Goal: Information Seeking & Learning: Understand process/instructions

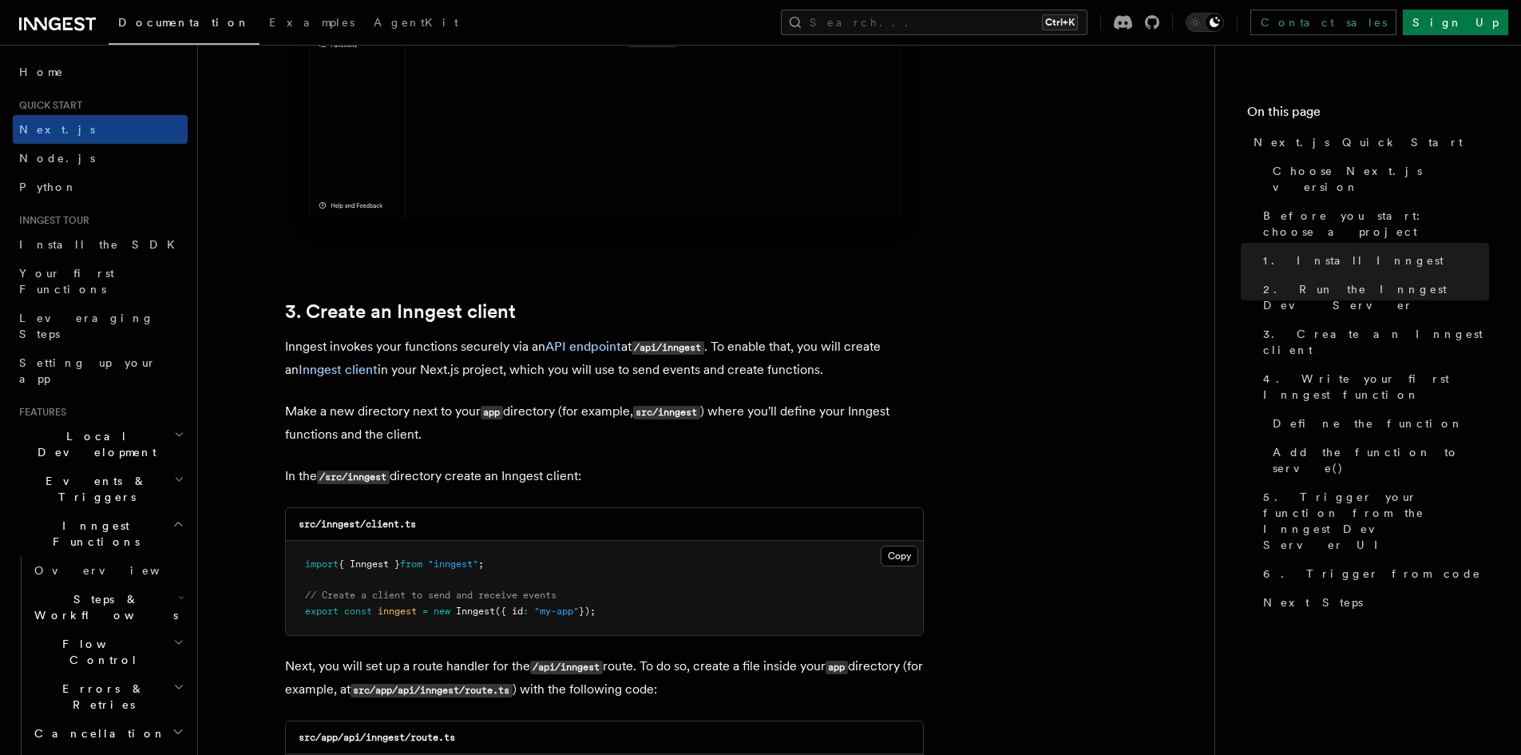
scroll to position [1917, 0]
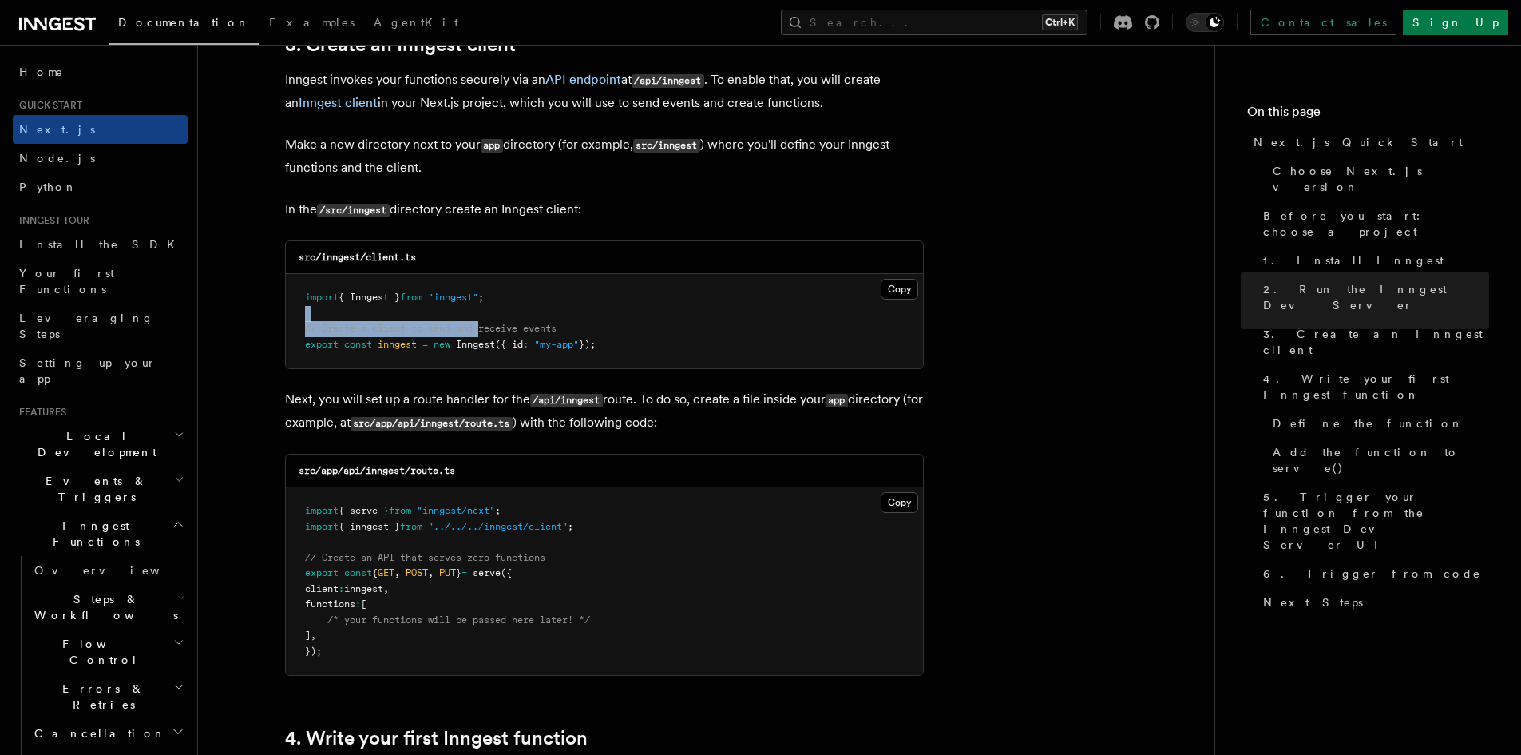
drag, startPoint x: 426, startPoint y: 311, endPoint x: 410, endPoint y: 299, distance: 19.3
click at [388, 295] on code "import { Inngest } from "inngest" ; // Create a client to send and receive even…" at bounding box center [450, 320] width 291 height 58
click at [495, 339] on span "Inngest" at bounding box center [475, 344] width 39 height 11
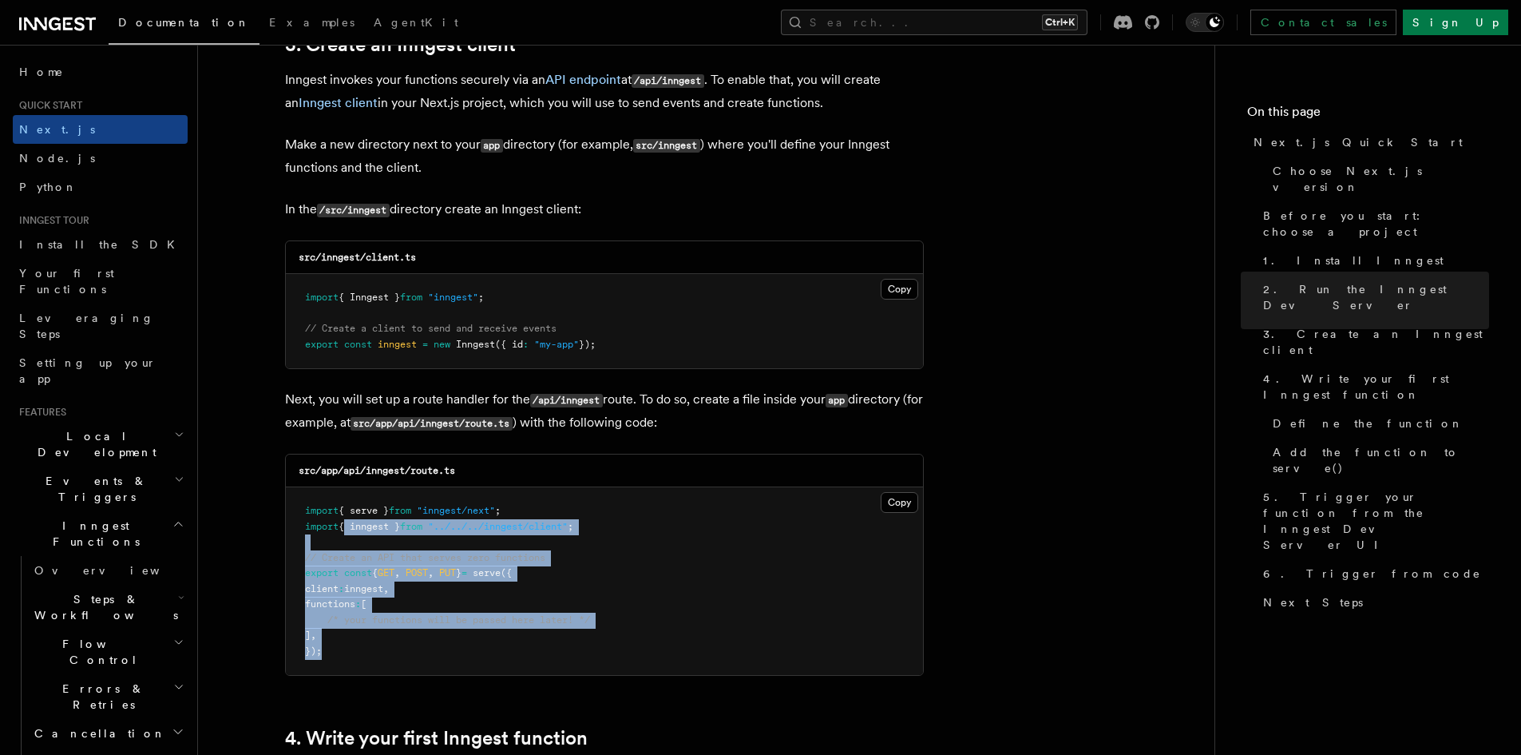
drag, startPoint x: 400, startPoint y: 622, endPoint x: 340, endPoint y: 517, distance: 120.5
click at [340, 517] on pre "import { serve } from "inngest/next" ; import { inngest } from "../../../innges…" at bounding box center [604, 581] width 637 height 188
click at [456, 535] on pre "import { serve } from "inngest/next" ; import { inngest } from "../../../innges…" at bounding box center [604, 581] width 637 height 188
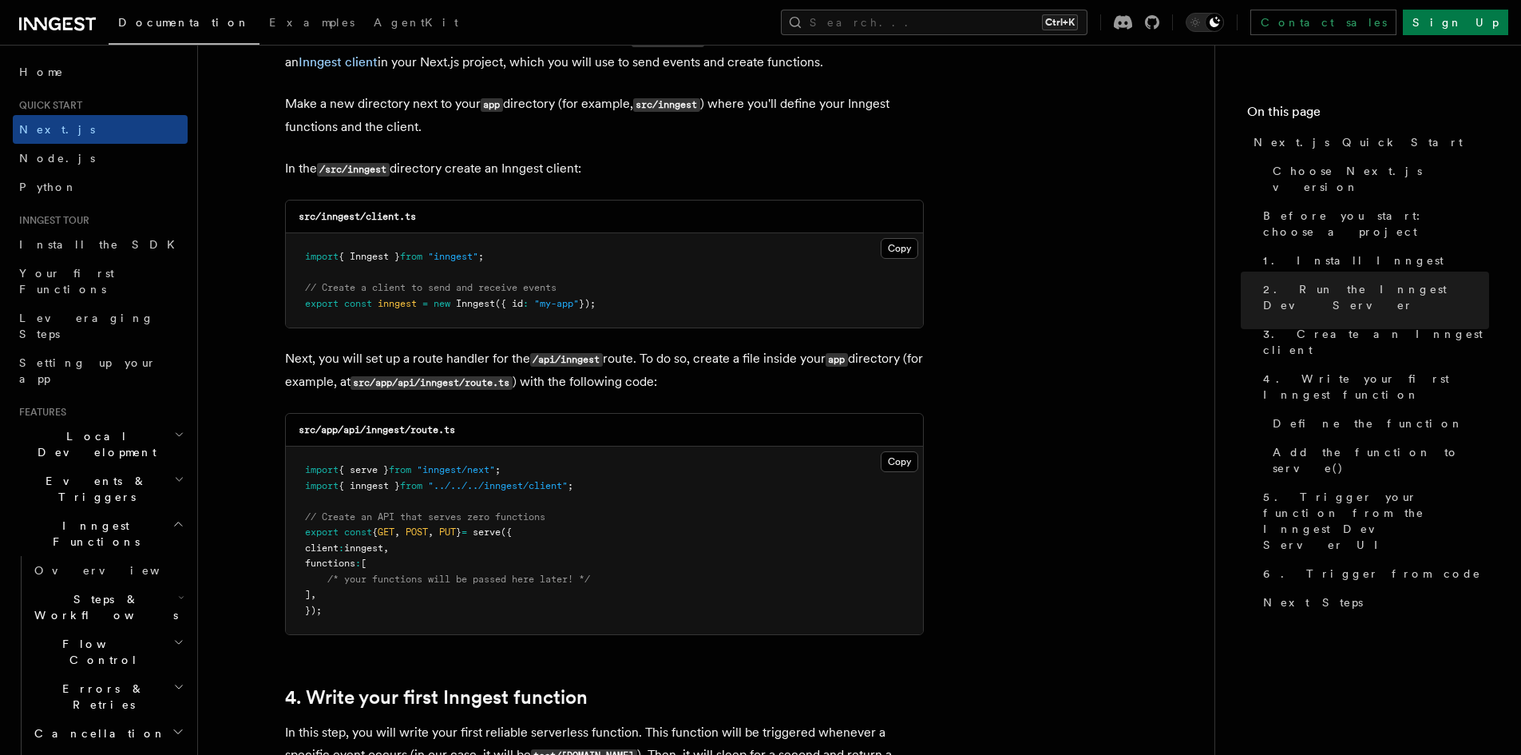
scroll to position [1996, 0]
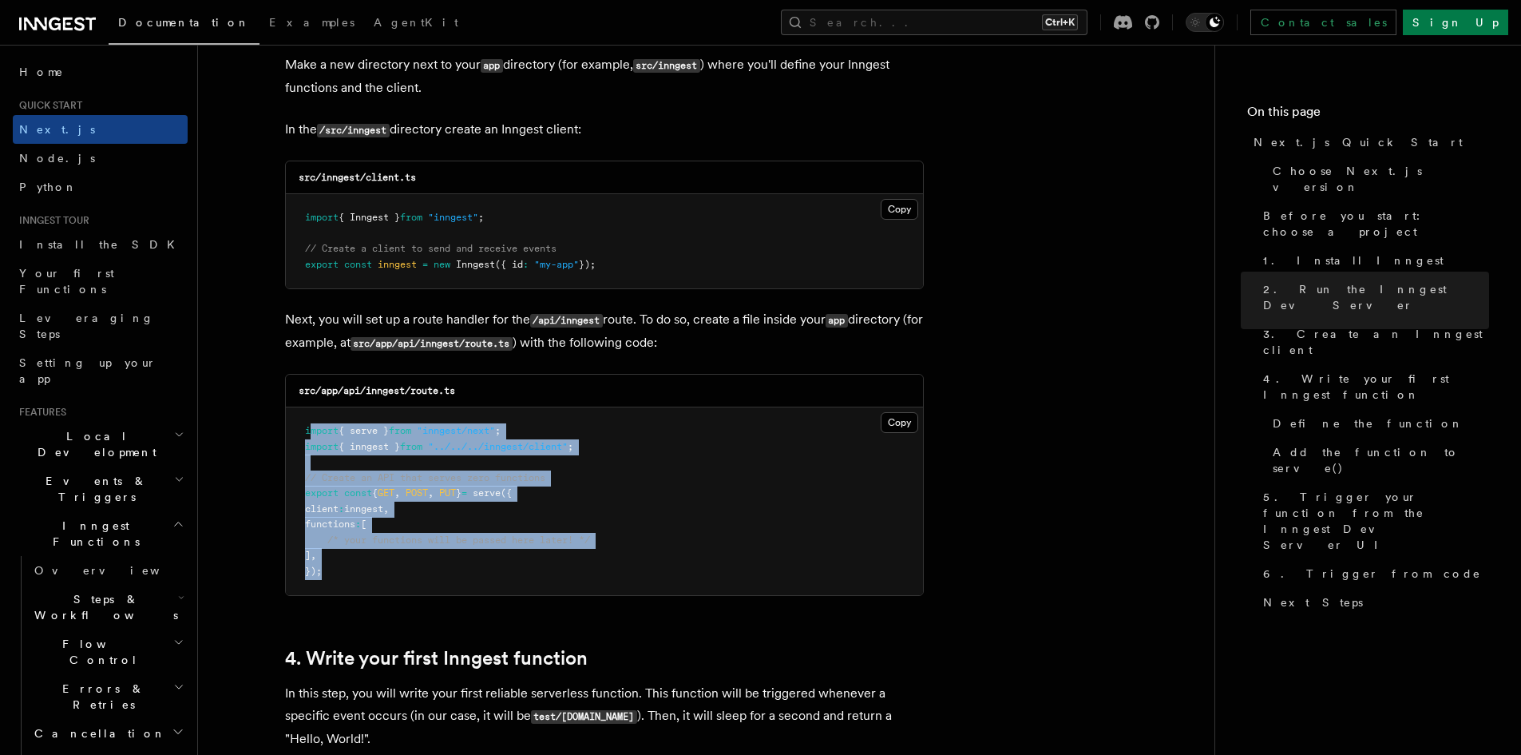
drag, startPoint x: 359, startPoint y: 581, endPoint x: 308, endPoint y: 423, distance: 166.2
click at [308, 423] on pre "import { serve } from "inngest/next" ; import { inngest } from "../../../innges…" at bounding box center [604, 501] width 637 height 188
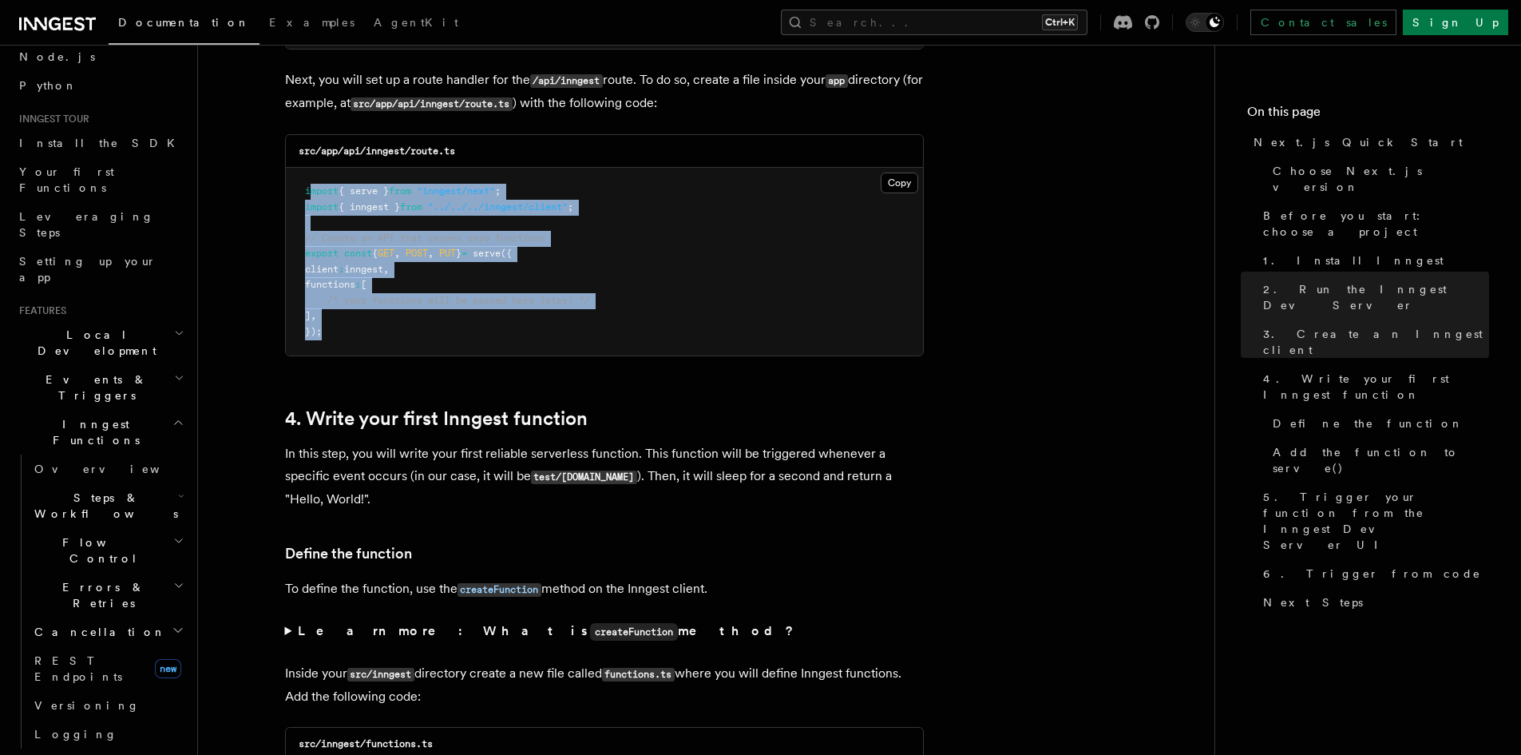
scroll to position [80, 0]
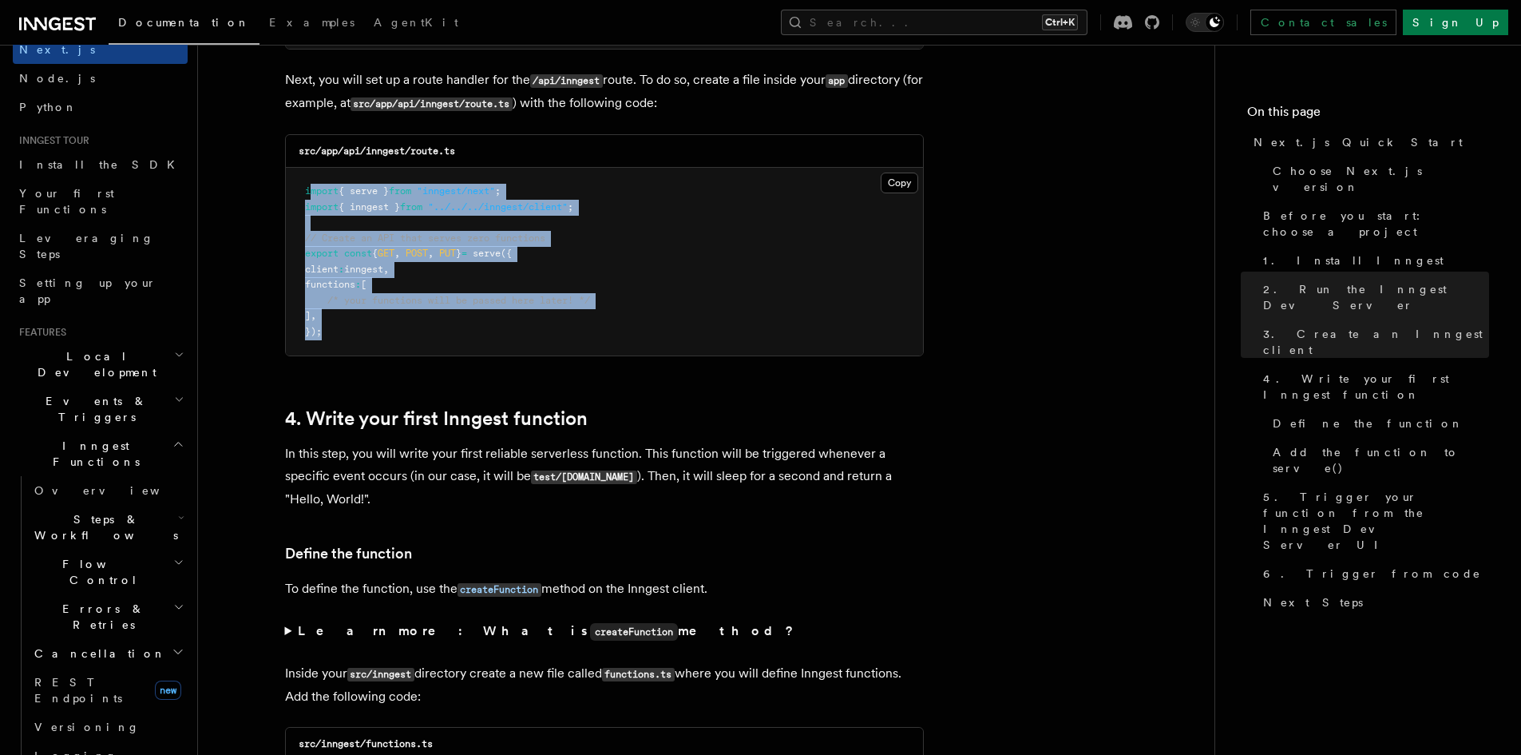
click at [173, 556] on icon "button" at bounding box center [178, 562] width 11 height 13
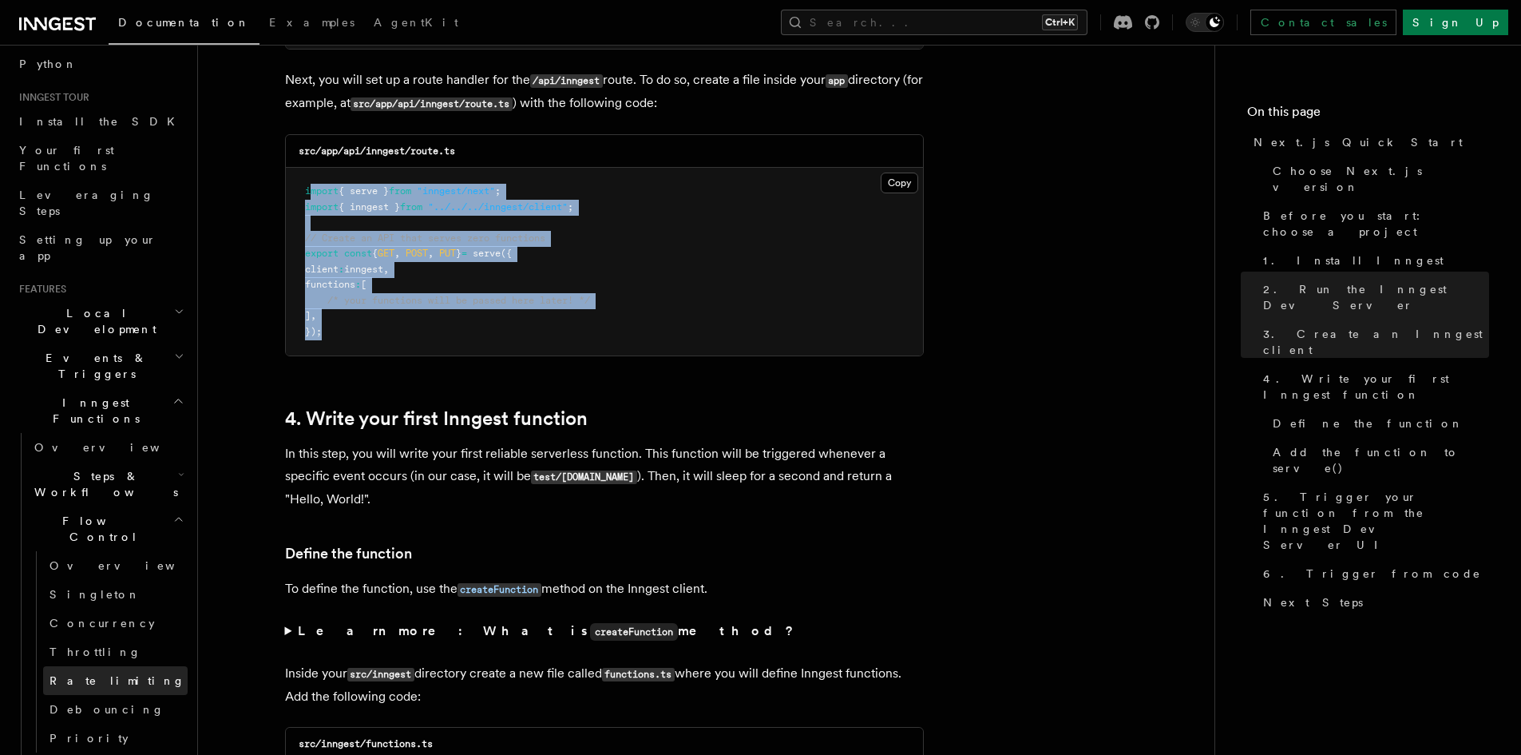
scroll to position [160, 0]
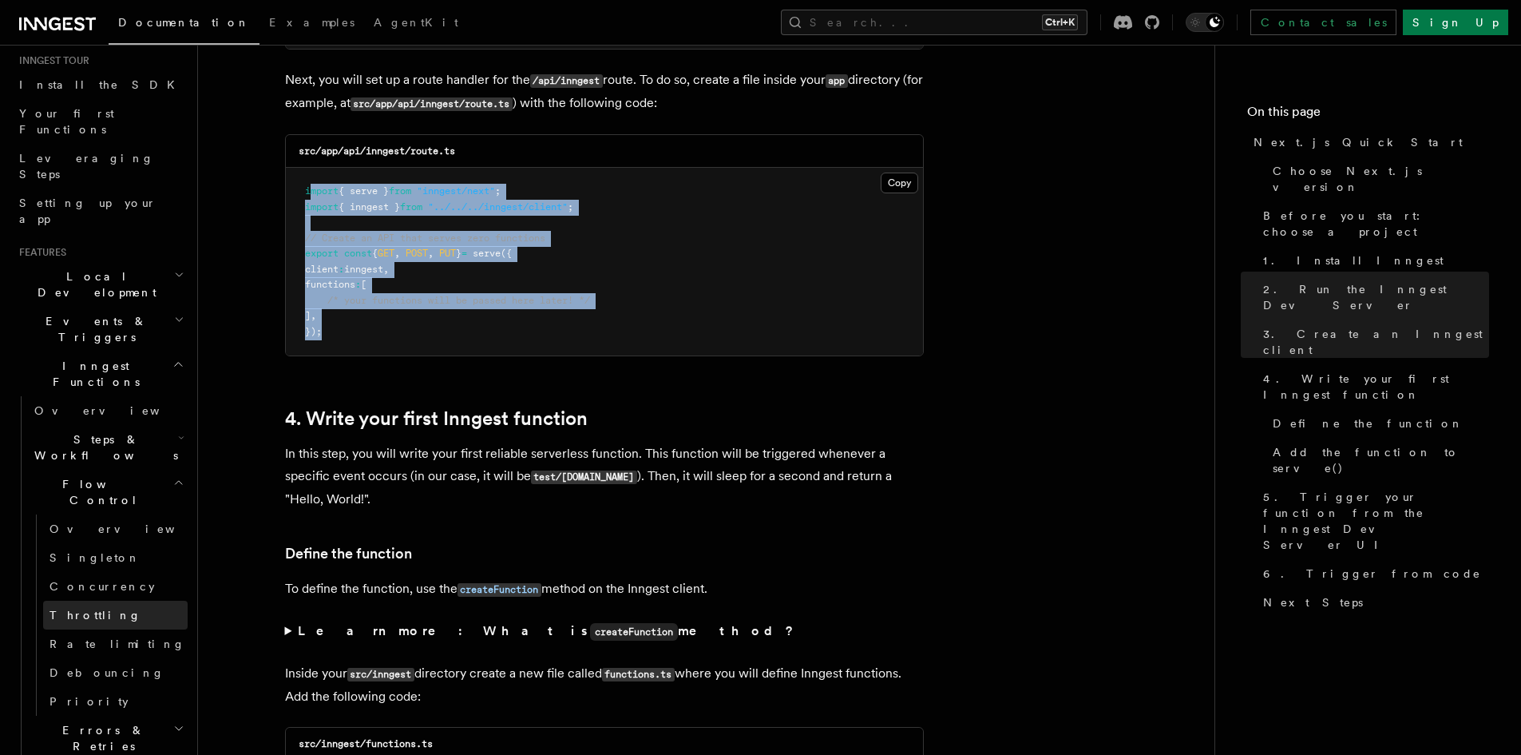
click at [74, 609] on span "Throttling" at bounding box center [96, 615] width 92 height 13
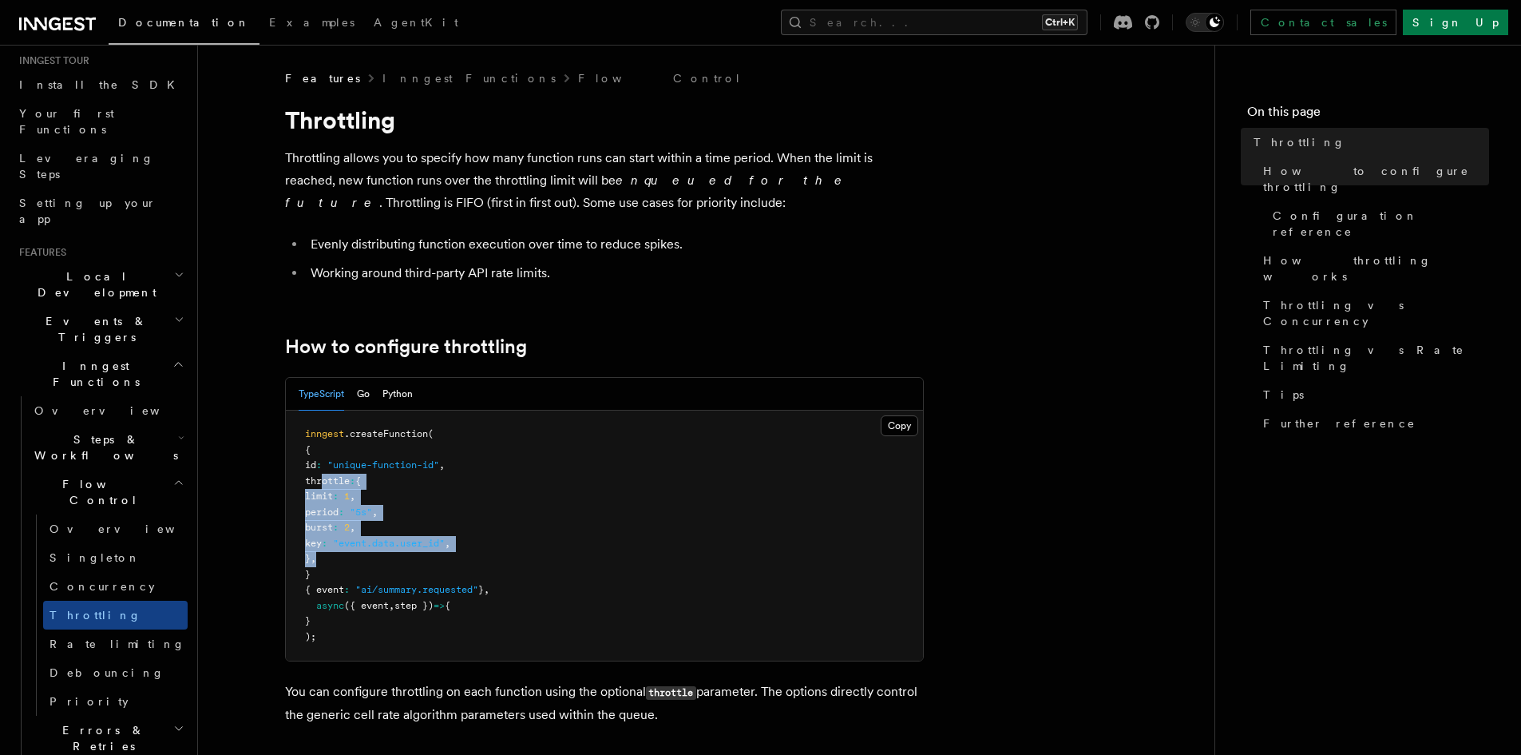
drag, startPoint x: 356, startPoint y: 563, endPoint x: 323, endPoint y: 475, distance: 93.7
click at [323, 475] on pre "inngest .createFunction ( { id : "unique-function-id" , throttle : { limit : 1 …" at bounding box center [604, 535] width 637 height 250
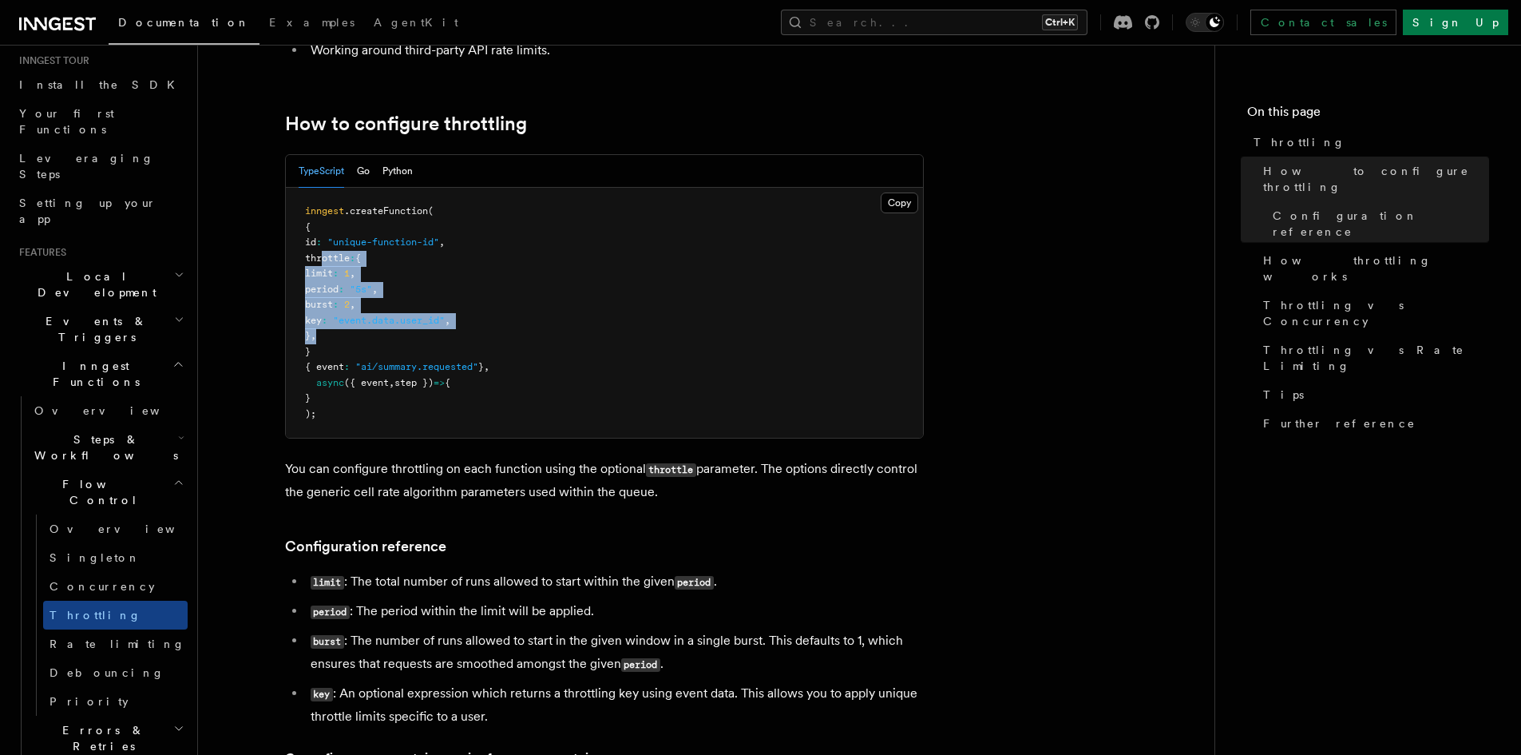
scroll to position [80, 0]
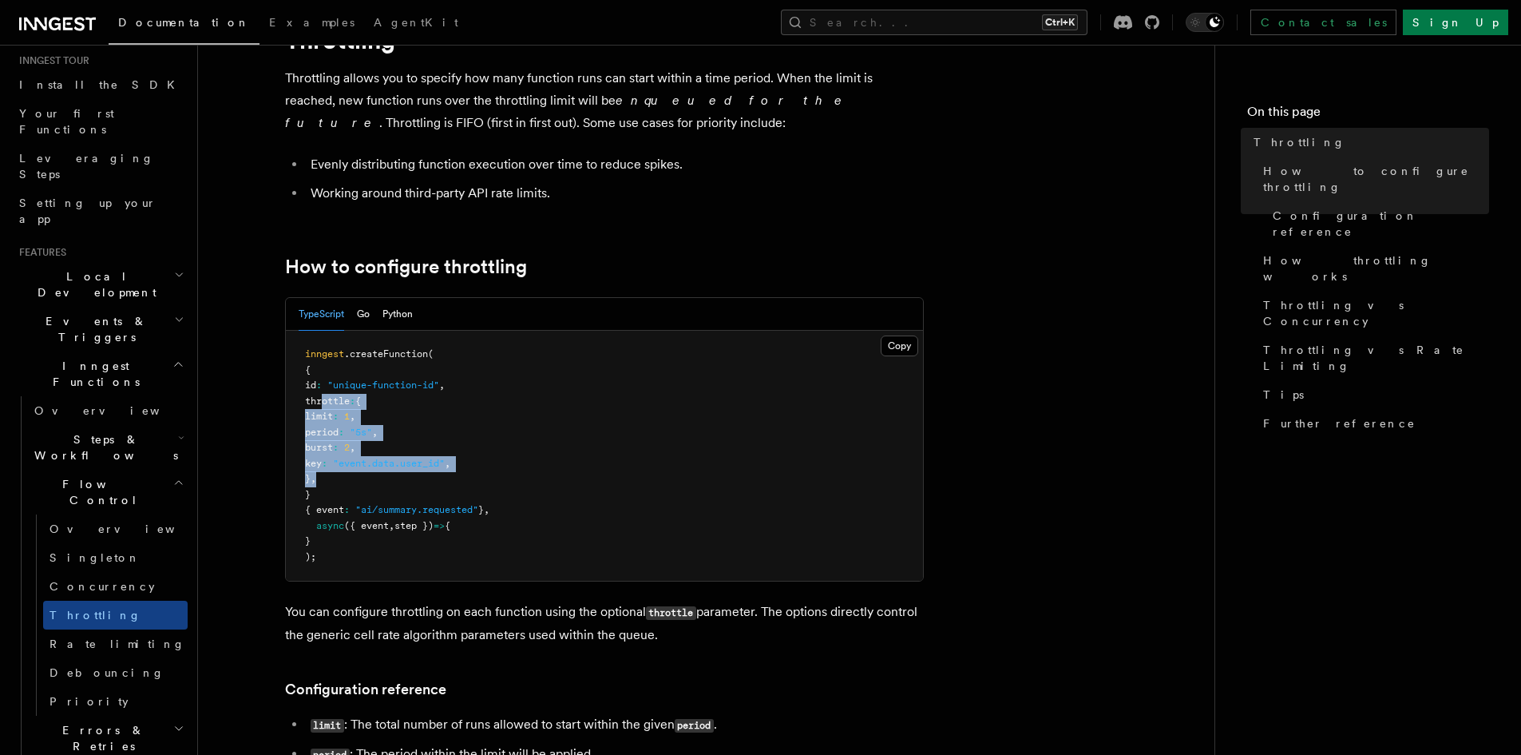
click at [355, 415] on span "," at bounding box center [353, 415] width 6 height 11
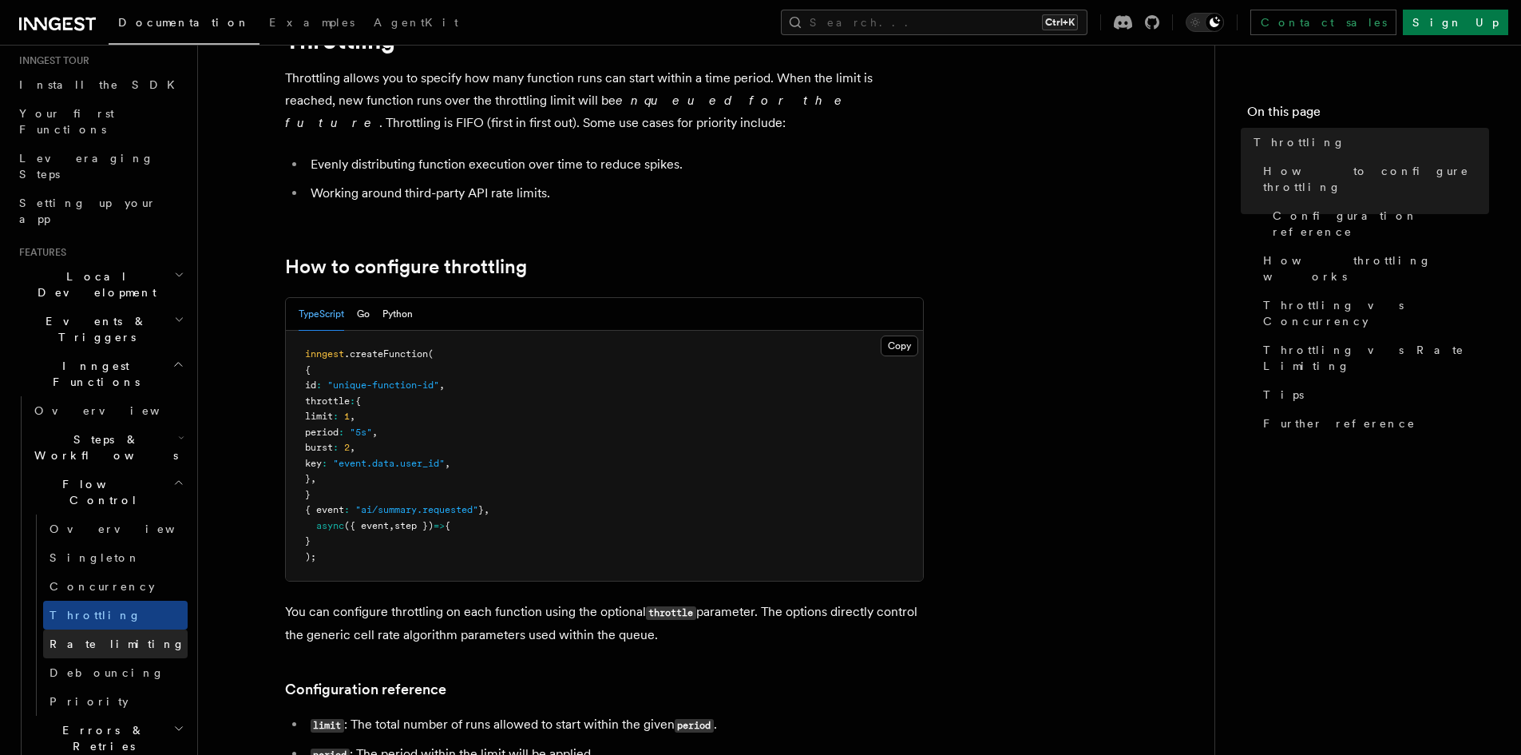
click at [100, 637] on span "Rate limiting" at bounding box center [118, 643] width 136 height 13
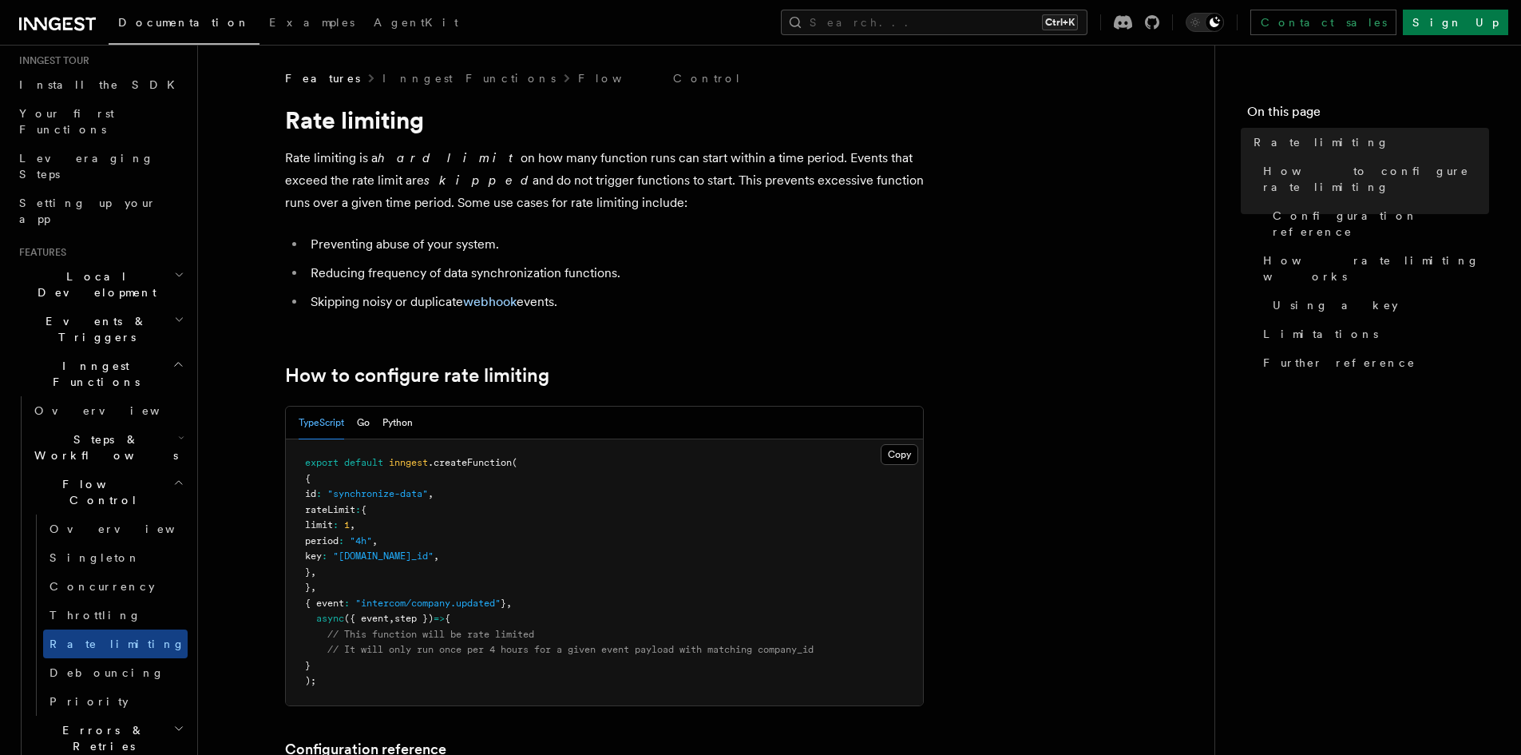
drag, startPoint x: 343, startPoint y: 525, endPoint x: 559, endPoint y: 454, distance: 226.8
click at [421, 527] on pre "export default inngest .createFunction ( { id : "synchronize-data" , rateLimit …" at bounding box center [604, 572] width 637 height 266
click at [768, 494] on pre "export default inngest .createFunction ( { id : "synchronize-data" , rateLimit …" at bounding box center [604, 572] width 637 height 266
click at [75, 607] on span "Throttling" at bounding box center [96, 615] width 92 height 16
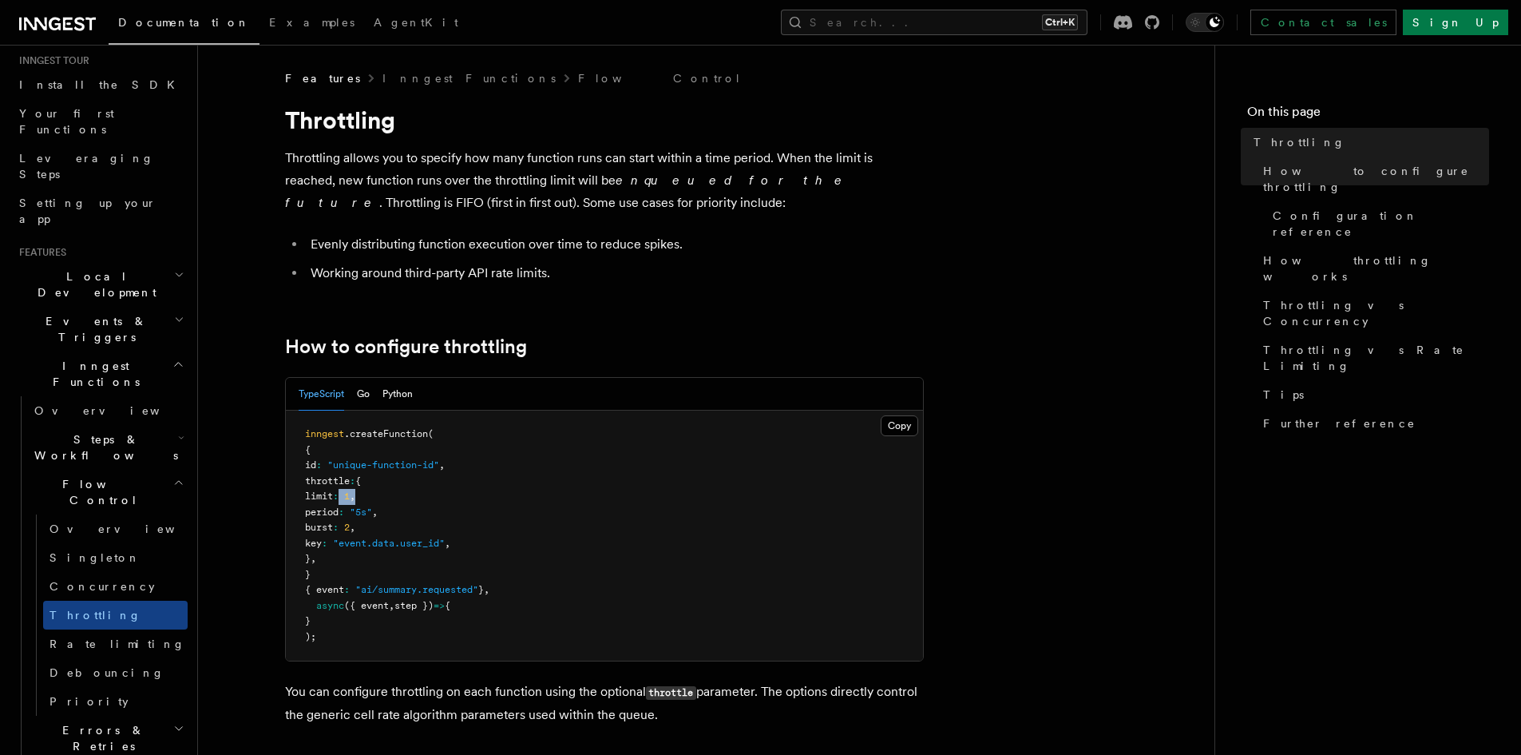
click at [355, 501] on span "limit : 1 ," at bounding box center [330, 495] width 50 height 11
drag, startPoint x: 387, startPoint y: 515, endPoint x: 410, endPoint y: 515, distance: 24.0
click at [378, 515] on span "period : "5s" ," at bounding box center [341, 511] width 73 height 11
click at [105, 637] on span "Rate limiting" at bounding box center [118, 643] width 136 height 13
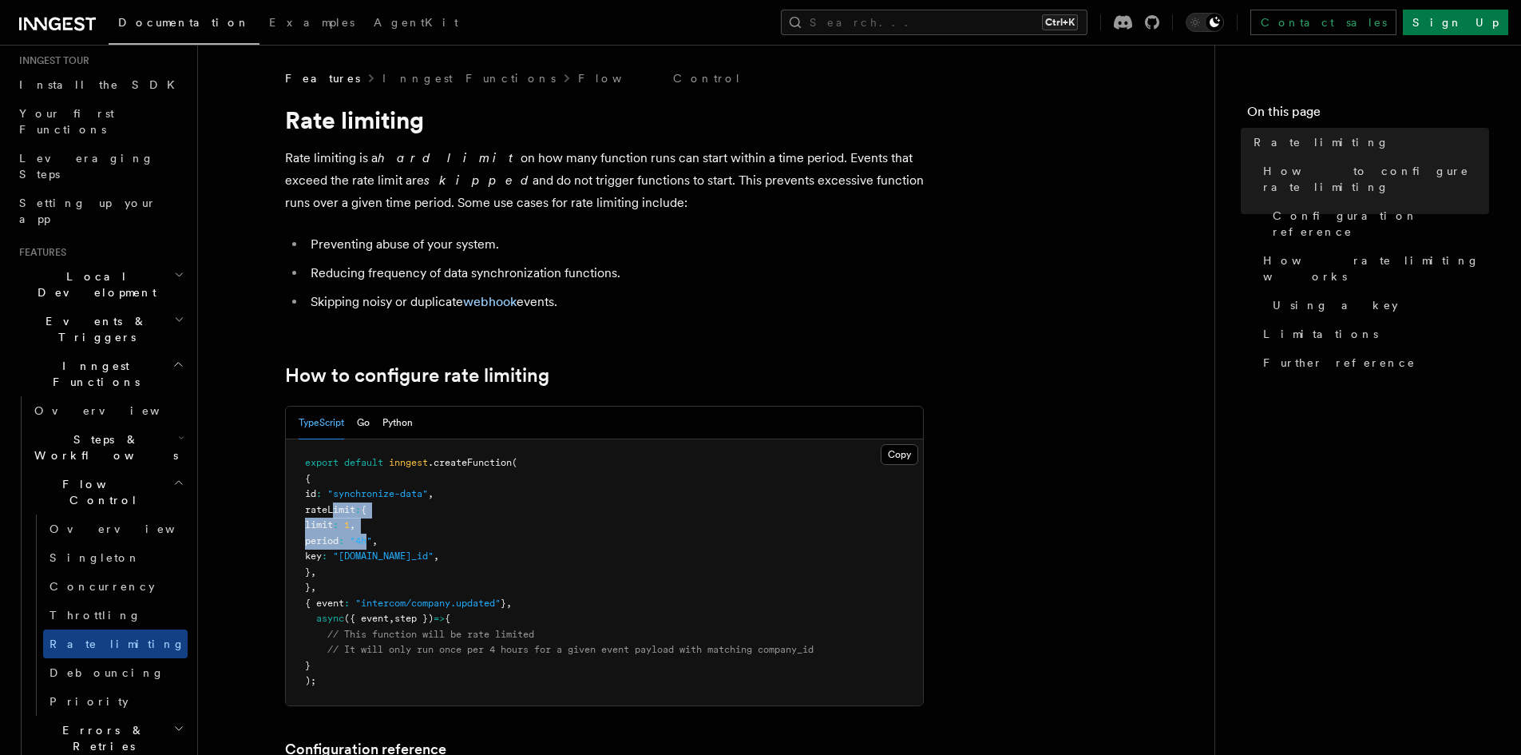
drag, startPoint x: 339, startPoint y: 513, endPoint x: 403, endPoint y: 535, distance: 68.2
click at [403, 535] on code "export default inngest .createFunction ( { id : "synchronize-data" , rateLimit …" at bounding box center [559, 571] width 509 height 229
click at [477, 565] on pre "export default inngest .createFunction ( { id : "synchronize-data" , rateLimit …" at bounding box center [604, 572] width 637 height 266
drag, startPoint x: 376, startPoint y: 558, endPoint x: 492, endPoint y: 549, distance: 116.2
click at [492, 549] on pre "export default inngest .createFunction ( { id : "synchronize-data" , rateLimit …" at bounding box center [604, 572] width 637 height 266
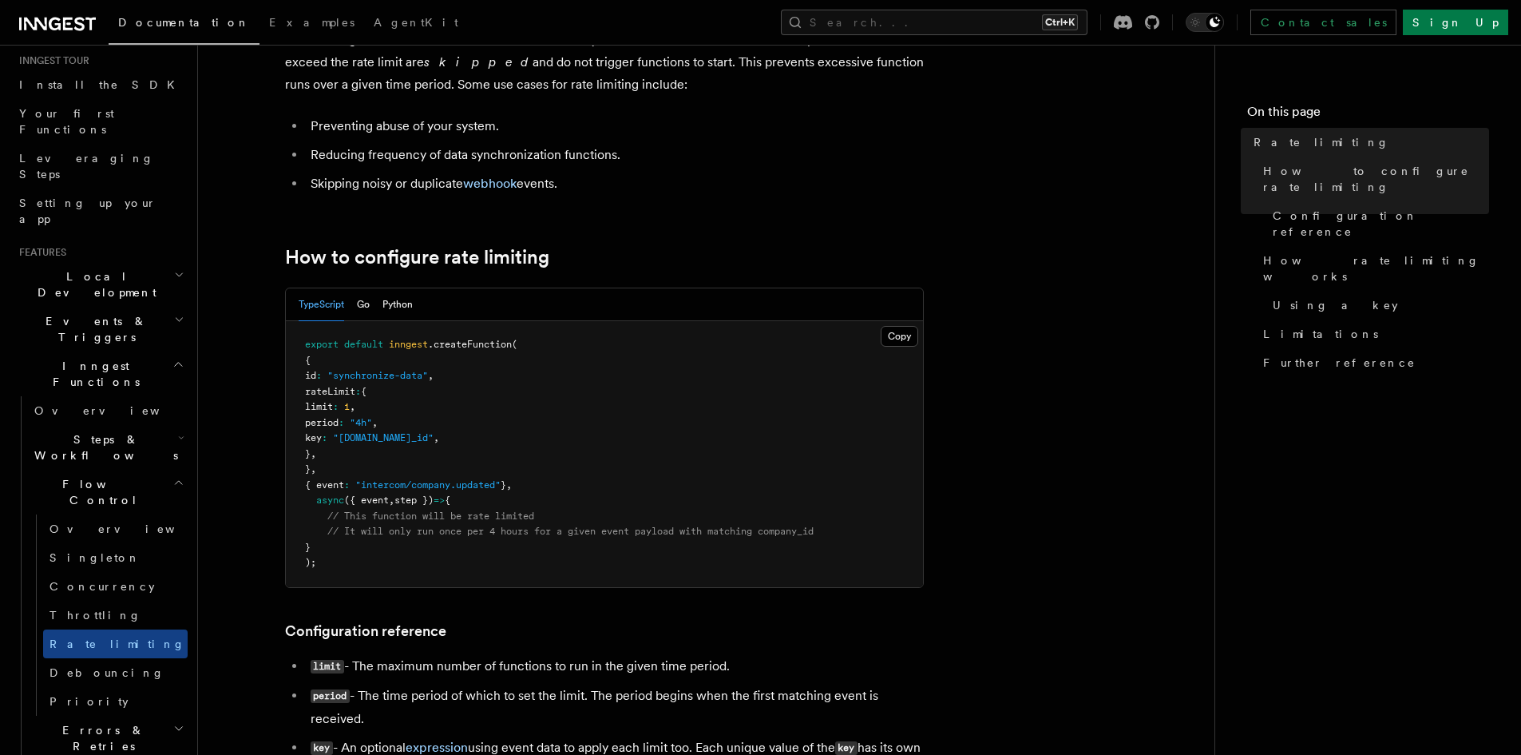
scroll to position [240, 0]
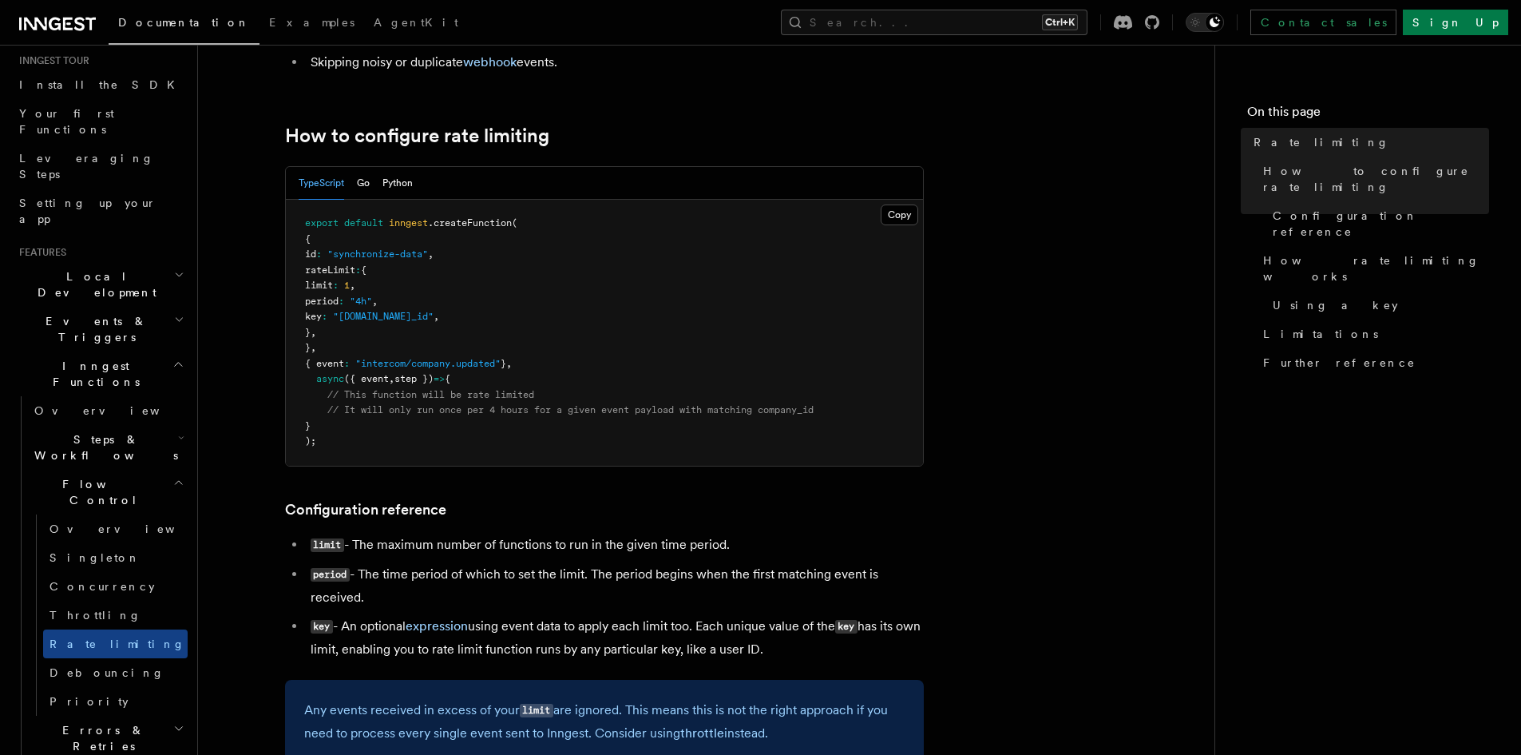
click at [412, 342] on pre "export default inngest .createFunction ( { id : "synchronize-data" , rateLimit …" at bounding box center [604, 333] width 637 height 266
drag, startPoint x: 375, startPoint y: 317, endPoint x: 436, endPoint y: 314, distance: 60.8
click at [434, 314] on span ""[DOMAIN_NAME]_id"" at bounding box center [383, 316] width 101 height 11
drag, startPoint x: 440, startPoint y: 318, endPoint x: 498, endPoint y: 315, distance: 58.3
click at [434, 315] on span ""[DOMAIN_NAME]_id"" at bounding box center [383, 316] width 101 height 11
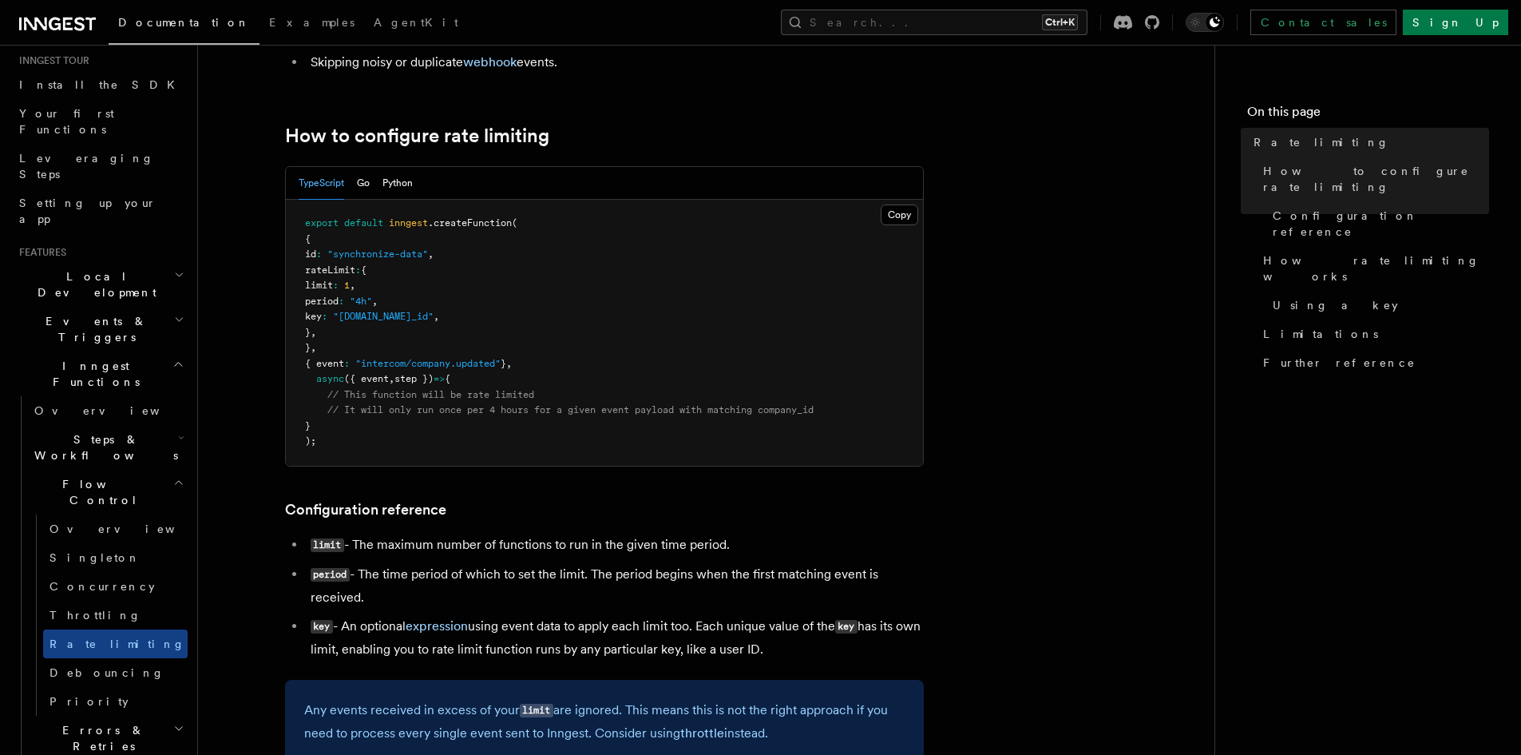
click at [444, 333] on pre "export default inngest .createFunction ( { id : "synchronize-data" , rateLimit …" at bounding box center [604, 333] width 637 height 266
drag, startPoint x: 438, startPoint y: 316, endPoint x: 493, endPoint y: 316, distance: 55.1
click at [434, 316] on span ""[DOMAIN_NAME]_id"" at bounding box center [383, 316] width 101 height 11
click at [103, 666] on span "Debouncing" at bounding box center [107, 672] width 115 height 13
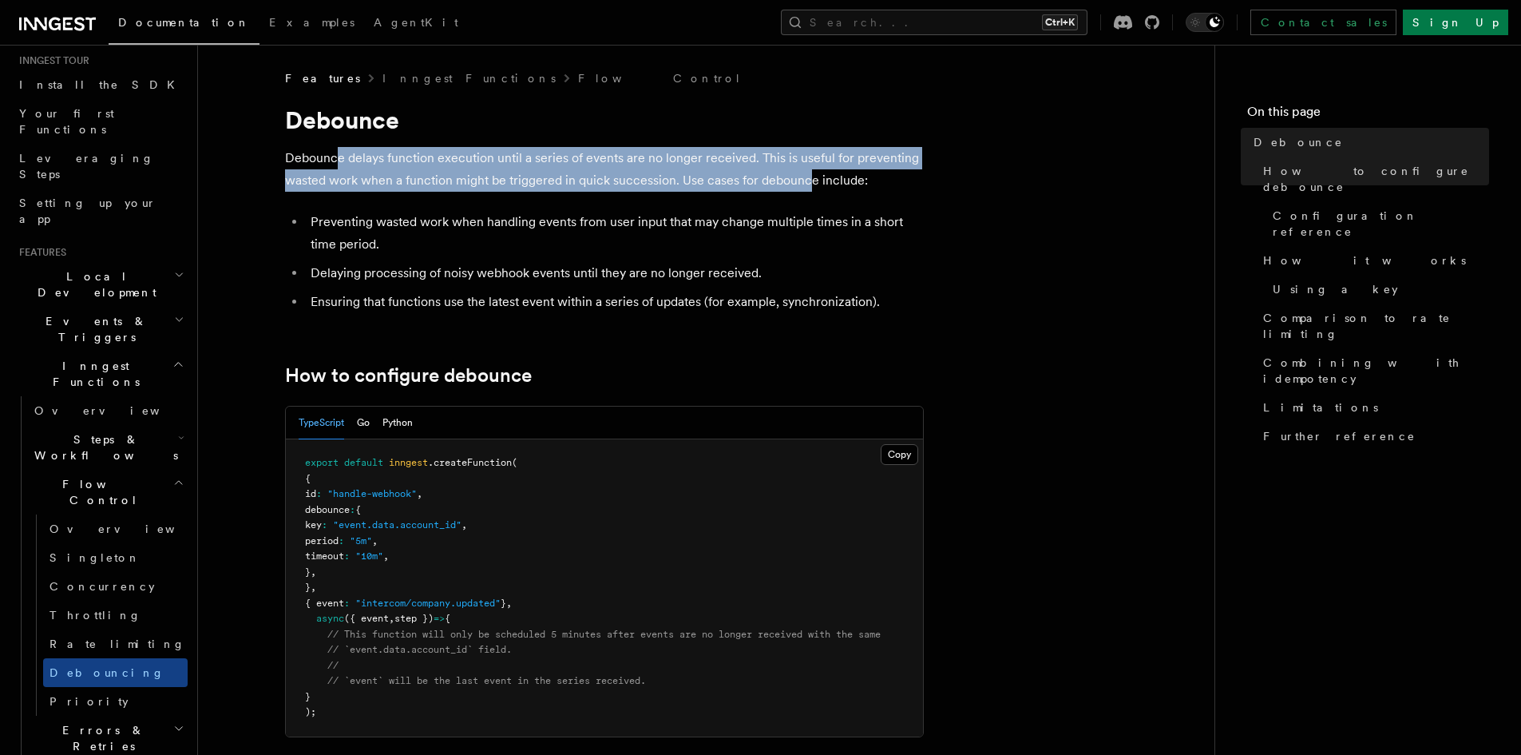
drag, startPoint x: 345, startPoint y: 156, endPoint x: 807, endPoint y: 178, distance: 462.1
click at [807, 178] on p "Debounce delays function execution until a series of events are no longer recei…" at bounding box center [604, 169] width 639 height 45
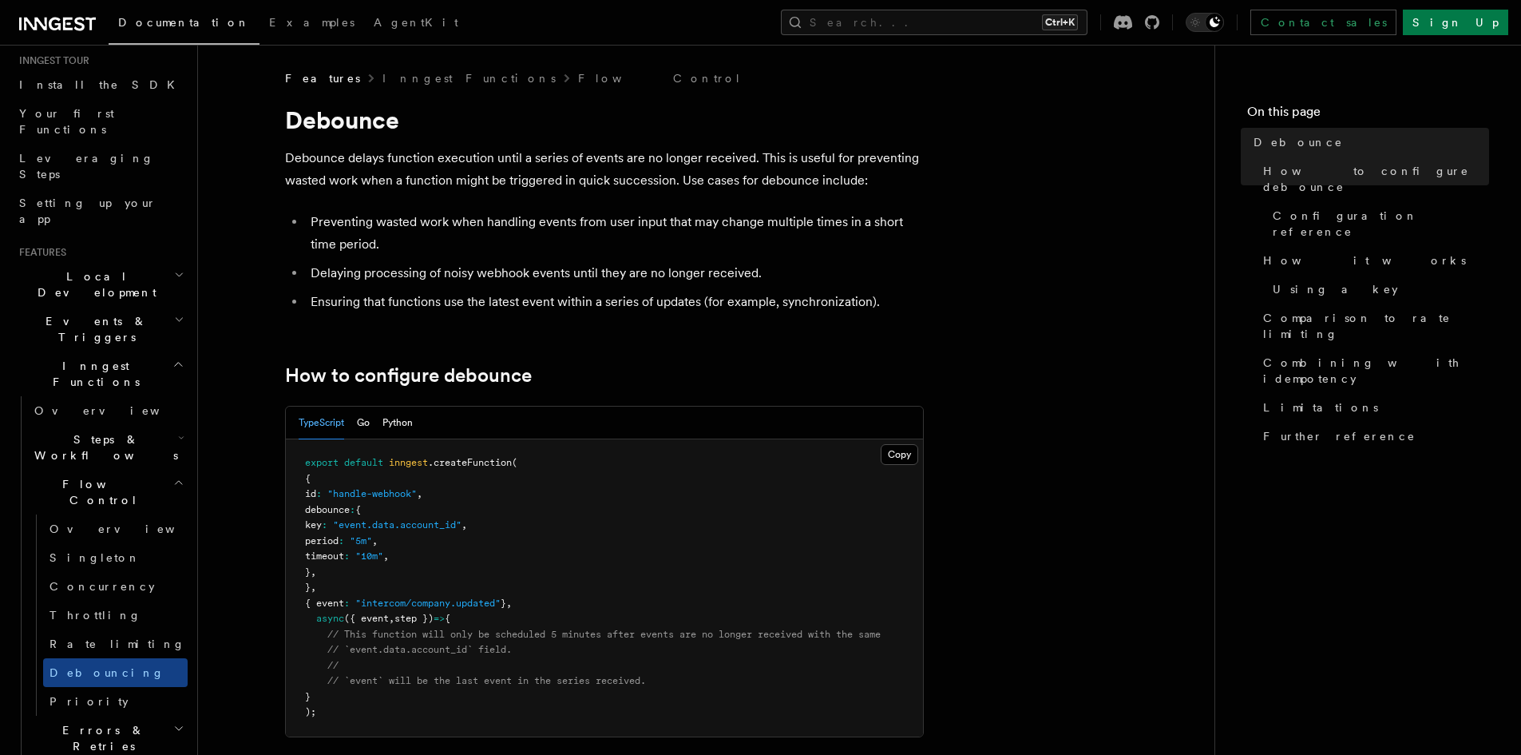
drag, startPoint x: 855, startPoint y: 188, endPoint x: 838, endPoint y: 188, distance: 17.6
click at [856, 188] on p "Debounce delays function execution until a series of events are no longer recei…" at bounding box center [604, 169] width 639 height 45
drag, startPoint x: 704, startPoint y: 188, endPoint x: 801, endPoint y: 188, distance: 96.6
click at [801, 188] on p "Debounce delays function execution until a series of events are no longer recei…" at bounding box center [604, 169] width 639 height 45
drag, startPoint x: 320, startPoint y: 221, endPoint x: 521, endPoint y: 240, distance: 201.4
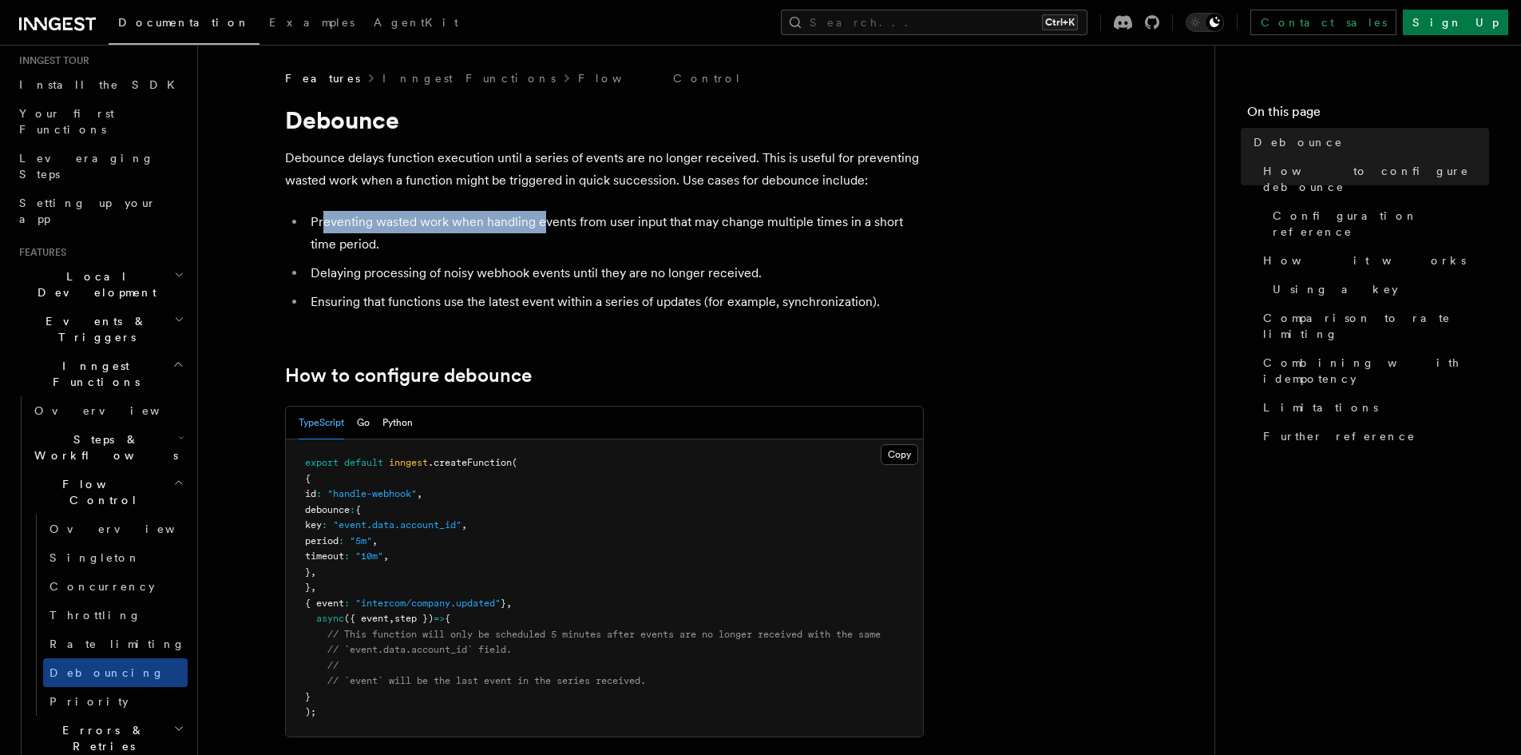
click at [541, 224] on li "Preventing wasted work when handling events from user input that may change mul…" at bounding box center [615, 233] width 618 height 45
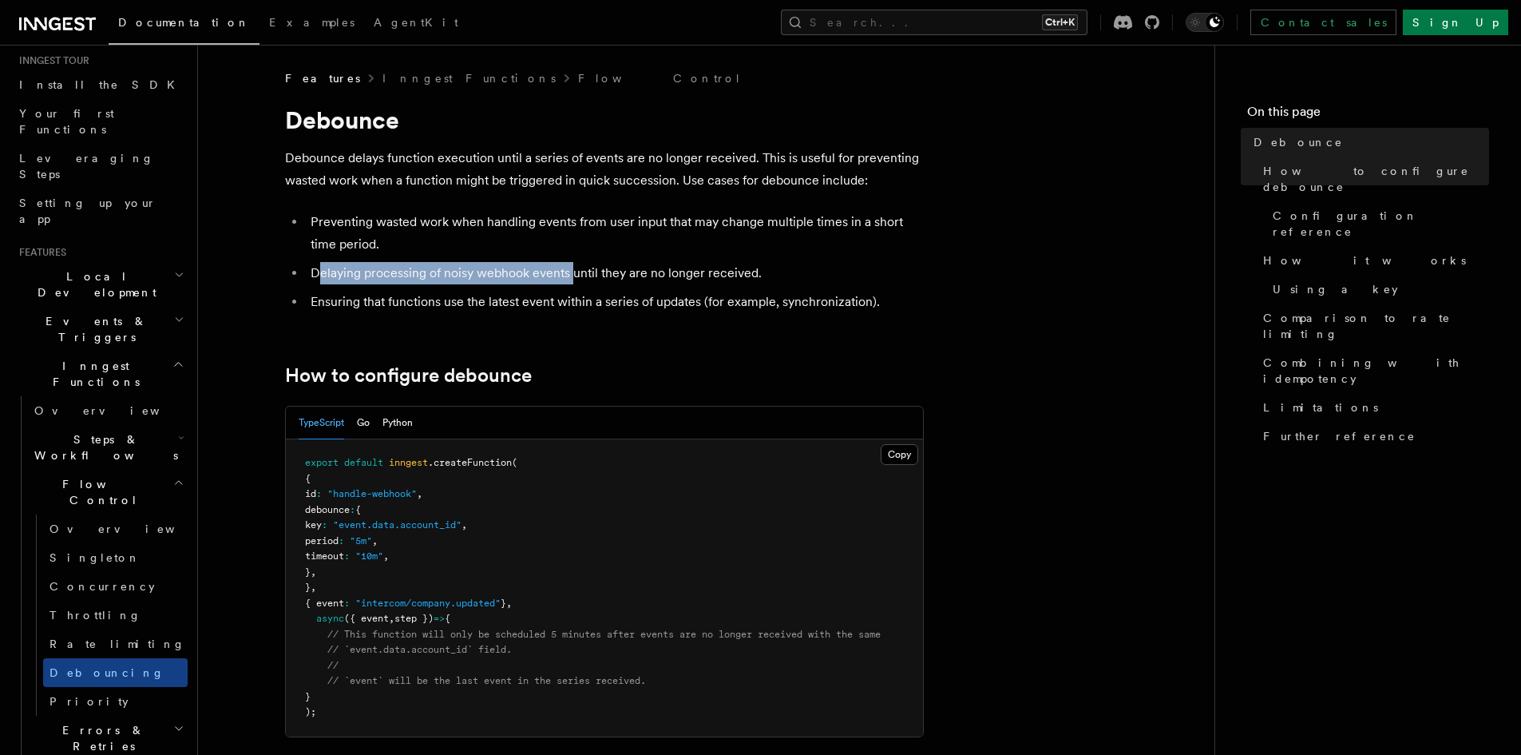
drag, startPoint x: 320, startPoint y: 277, endPoint x: 604, endPoint y: 277, distance: 283.5
click at [574, 276] on li "Delaying processing of noisy webhook events until they are no longer received." at bounding box center [615, 273] width 618 height 22
click at [604, 277] on li "Delaying processing of noisy webhook events until they are no longer received." at bounding box center [615, 273] width 618 height 22
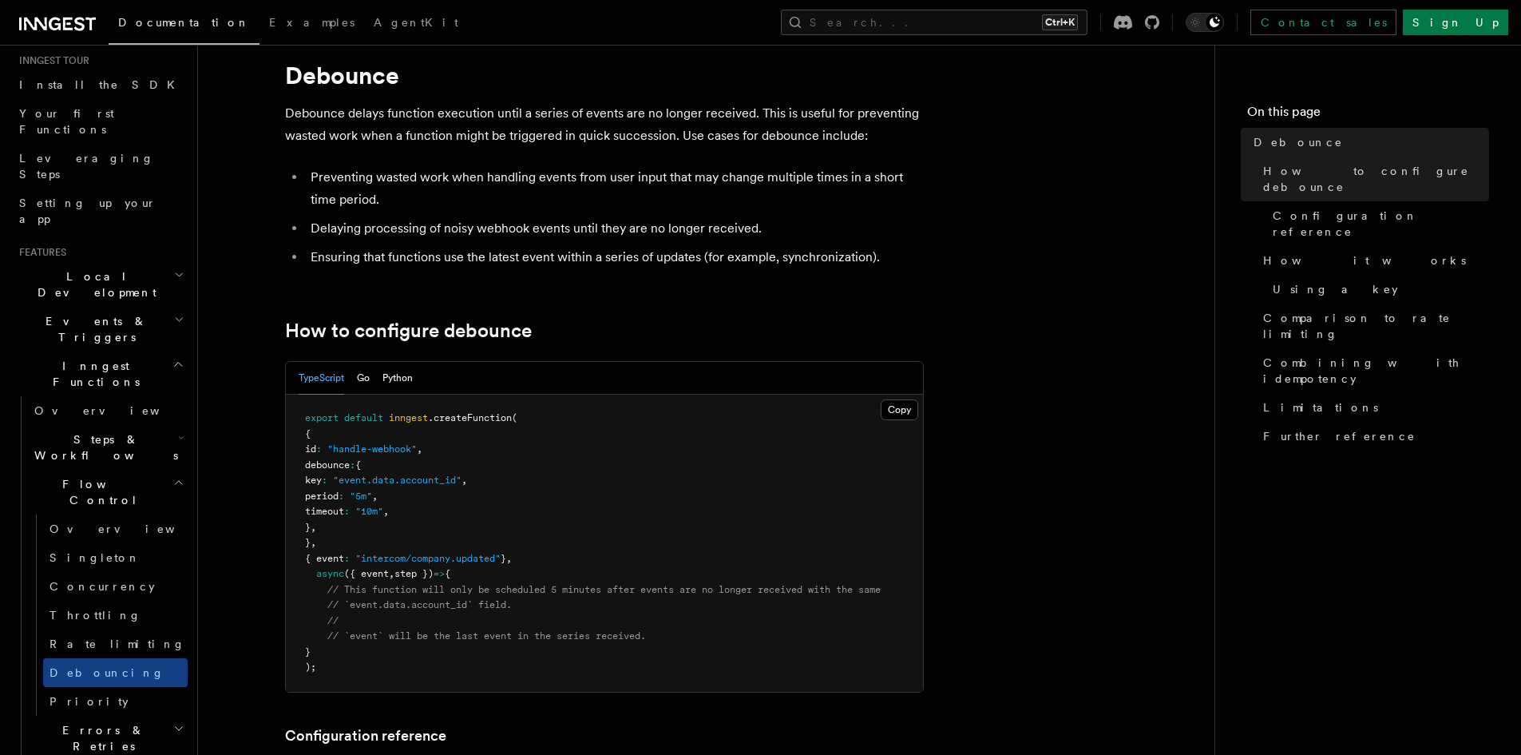
scroll to position [80, 0]
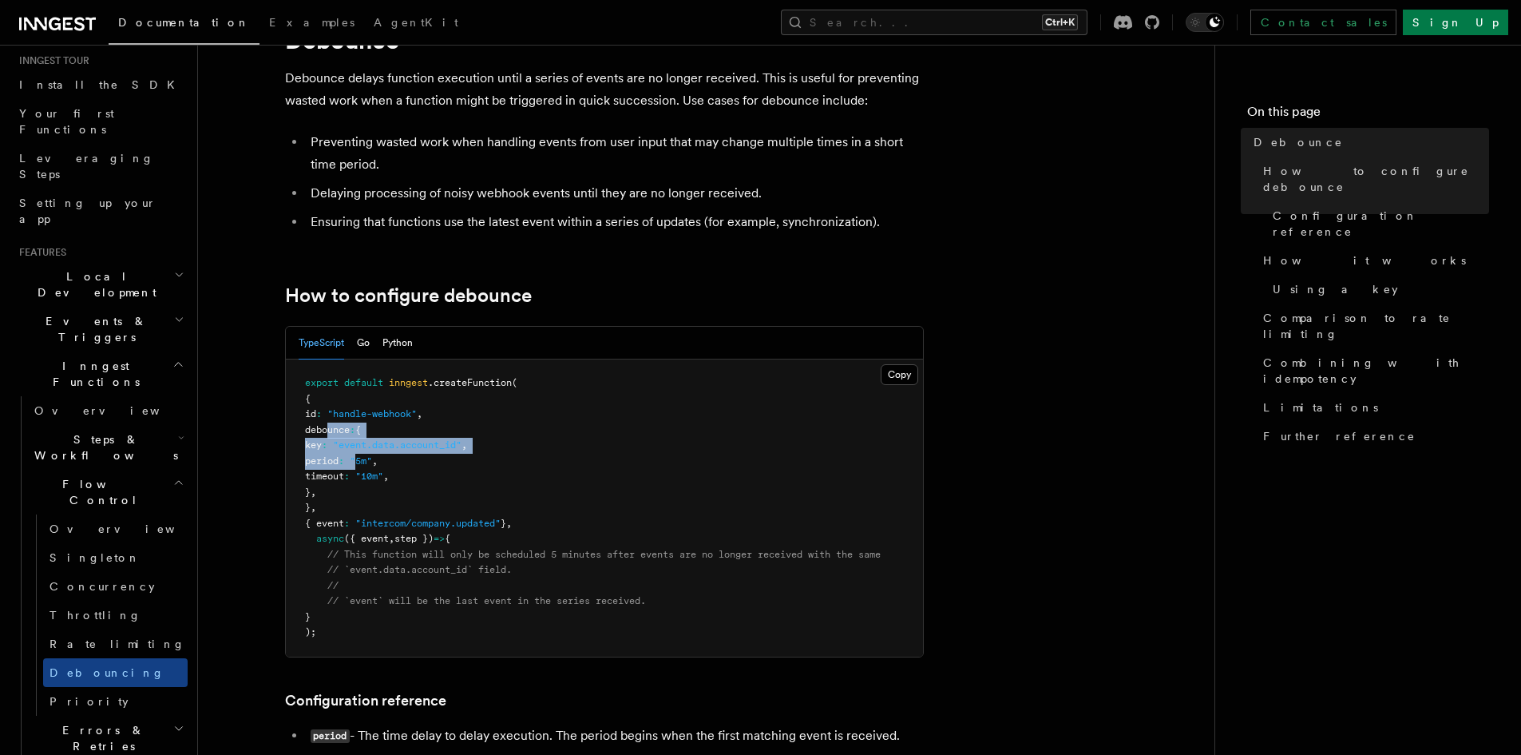
drag, startPoint x: 334, startPoint y: 430, endPoint x: 396, endPoint y: 463, distance: 70.4
click at [396, 463] on code "export default inngest .createFunction ( { id : "handle-webhook" , debounce : {…" at bounding box center [593, 507] width 576 height 260
click at [408, 494] on pre "export default inngest .createFunction ( { id : "handle-webhook" , debounce : {…" at bounding box center [604, 507] width 637 height 297
drag, startPoint x: 391, startPoint y: 462, endPoint x: 409, endPoint y: 459, distance: 18.5
click at [378, 459] on span "period : "5m" ," at bounding box center [341, 460] width 73 height 11
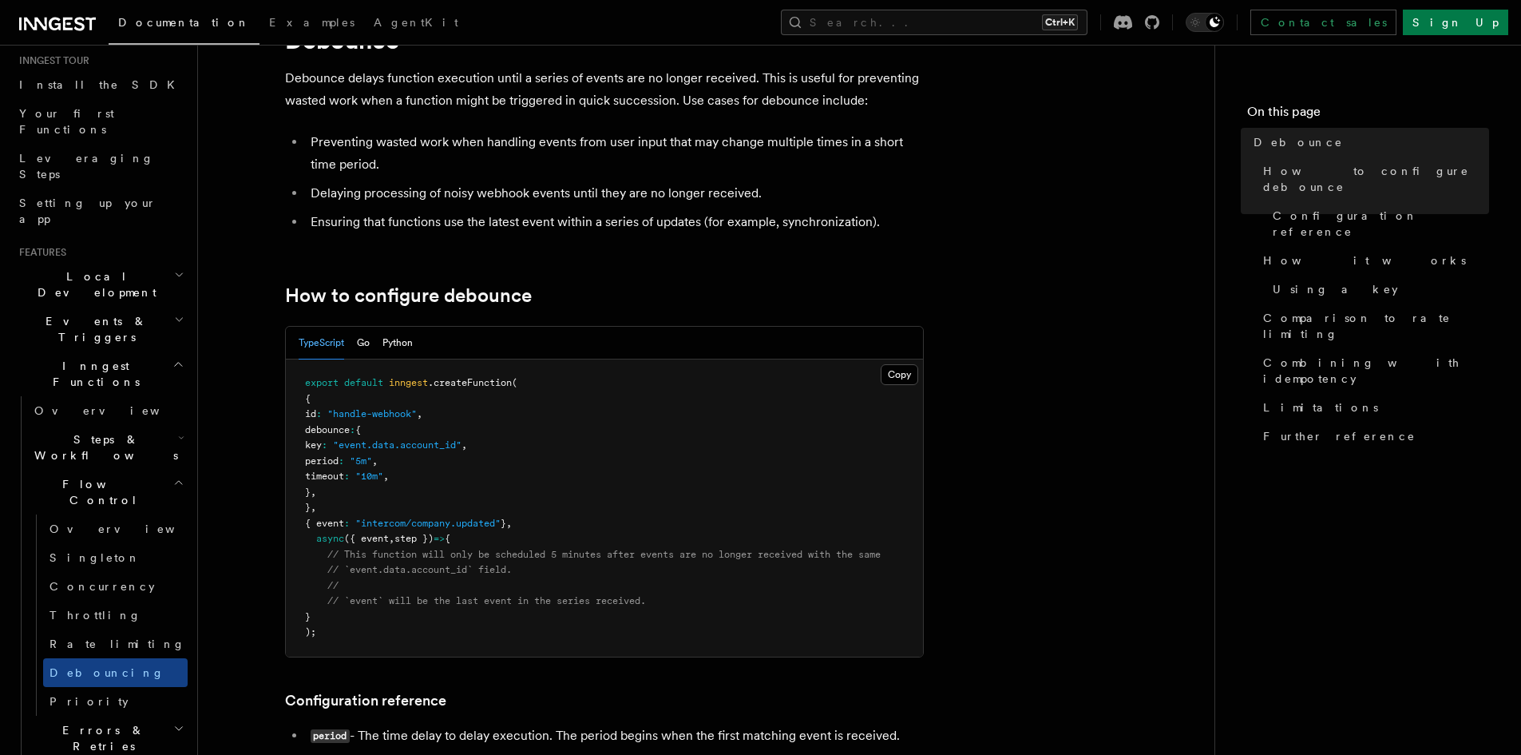
drag, startPoint x: 367, startPoint y: 516, endPoint x: 442, endPoint y: 500, distance: 76.7
click at [367, 515] on pre "export default inngest .createFunction ( { id : "handle-webhook" , debounce : {…" at bounding box center [604, 507] width 637 height 297
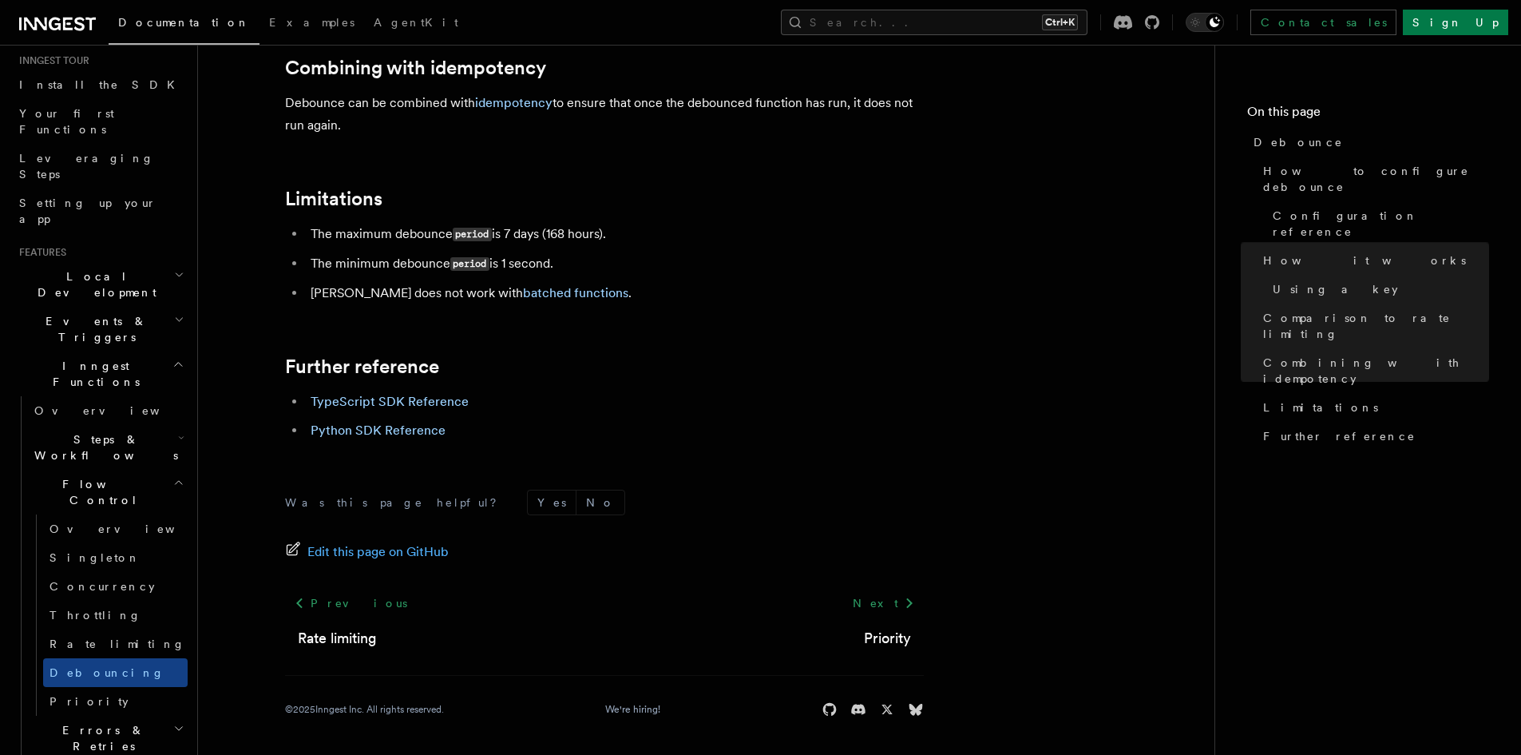
scroll to position [1760, 0]
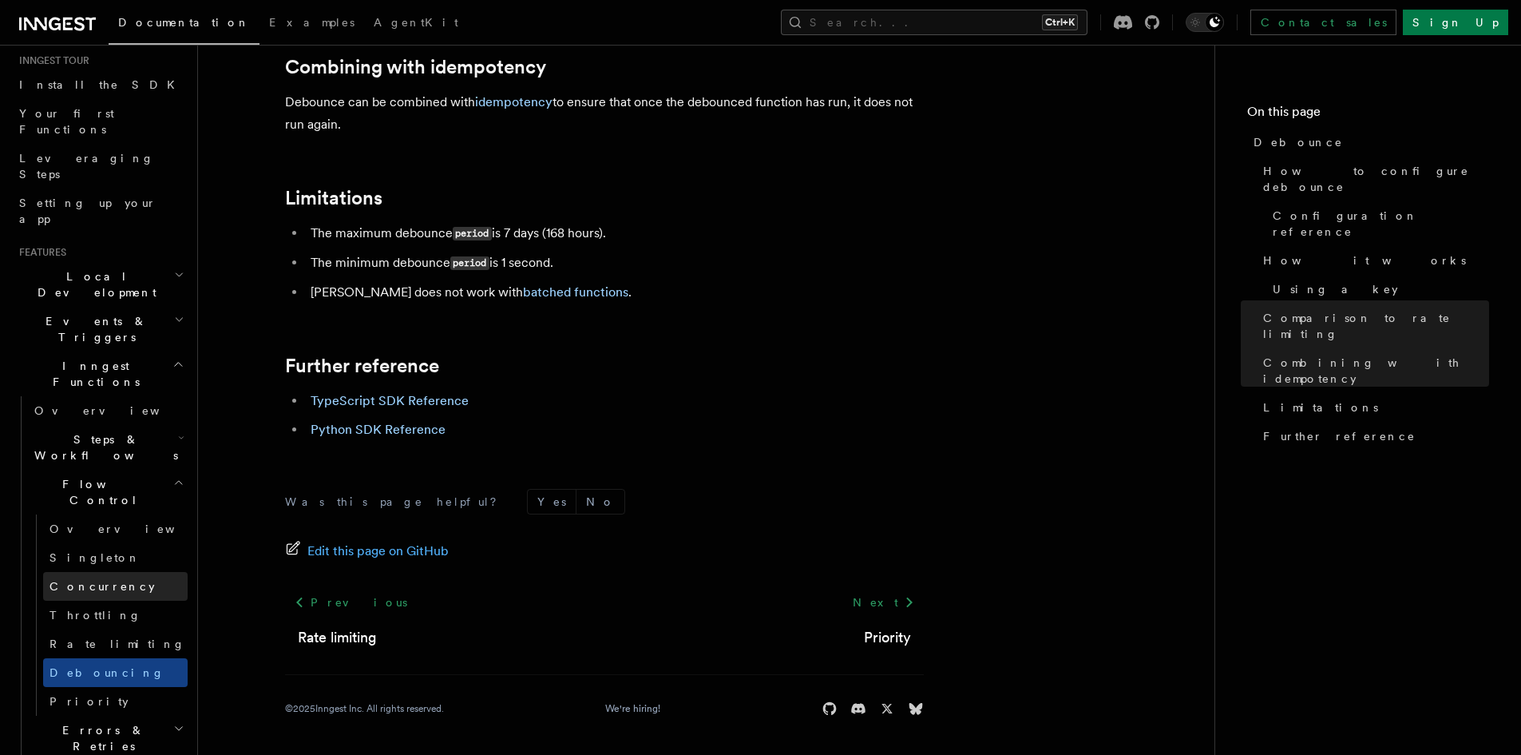
click at [92, 580] on span "Concurrency" at bounding box center [102, 586] width 105 height 13
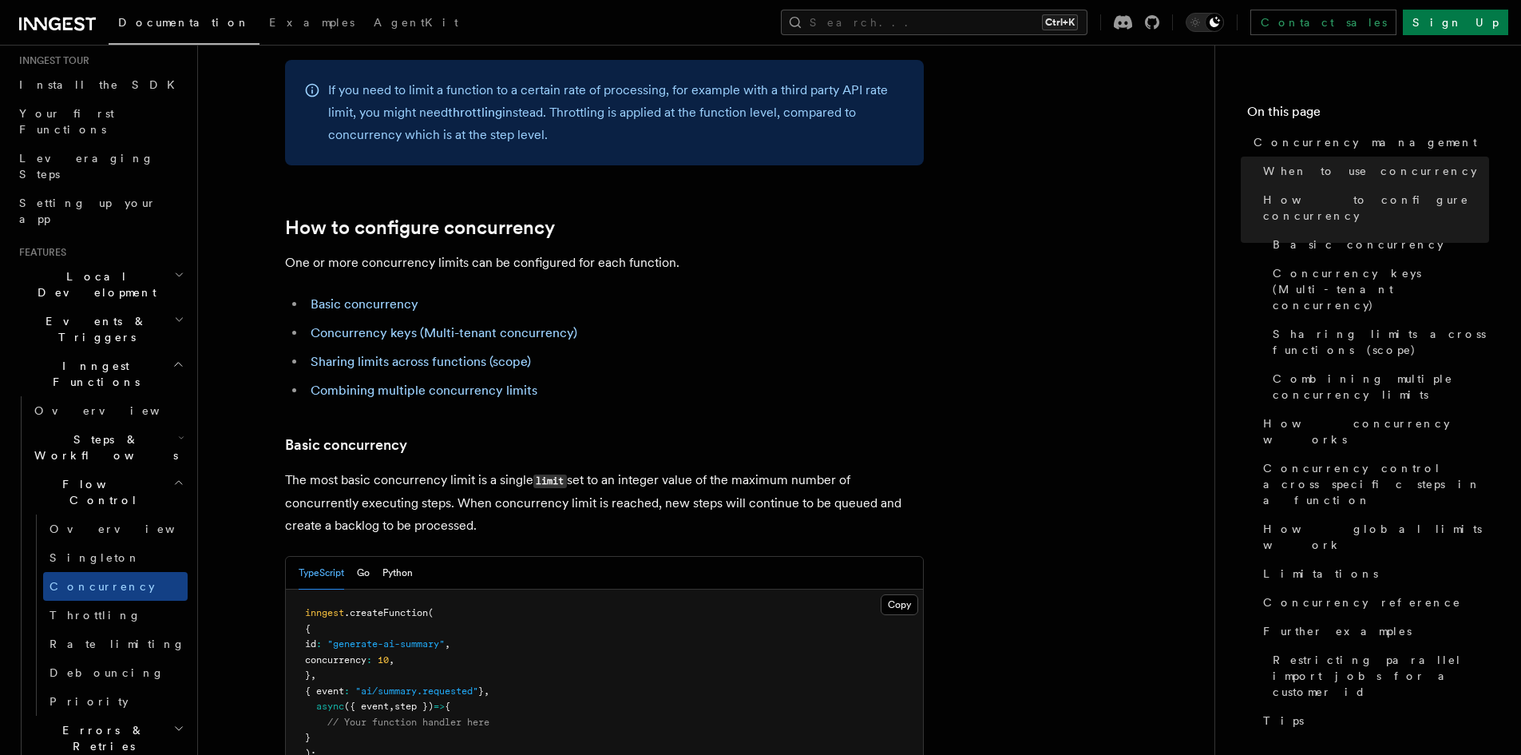
scroll to position [719, 0]
click at [174, 313] on icon "button" at bounding box center [179, 319] width 10 height 13
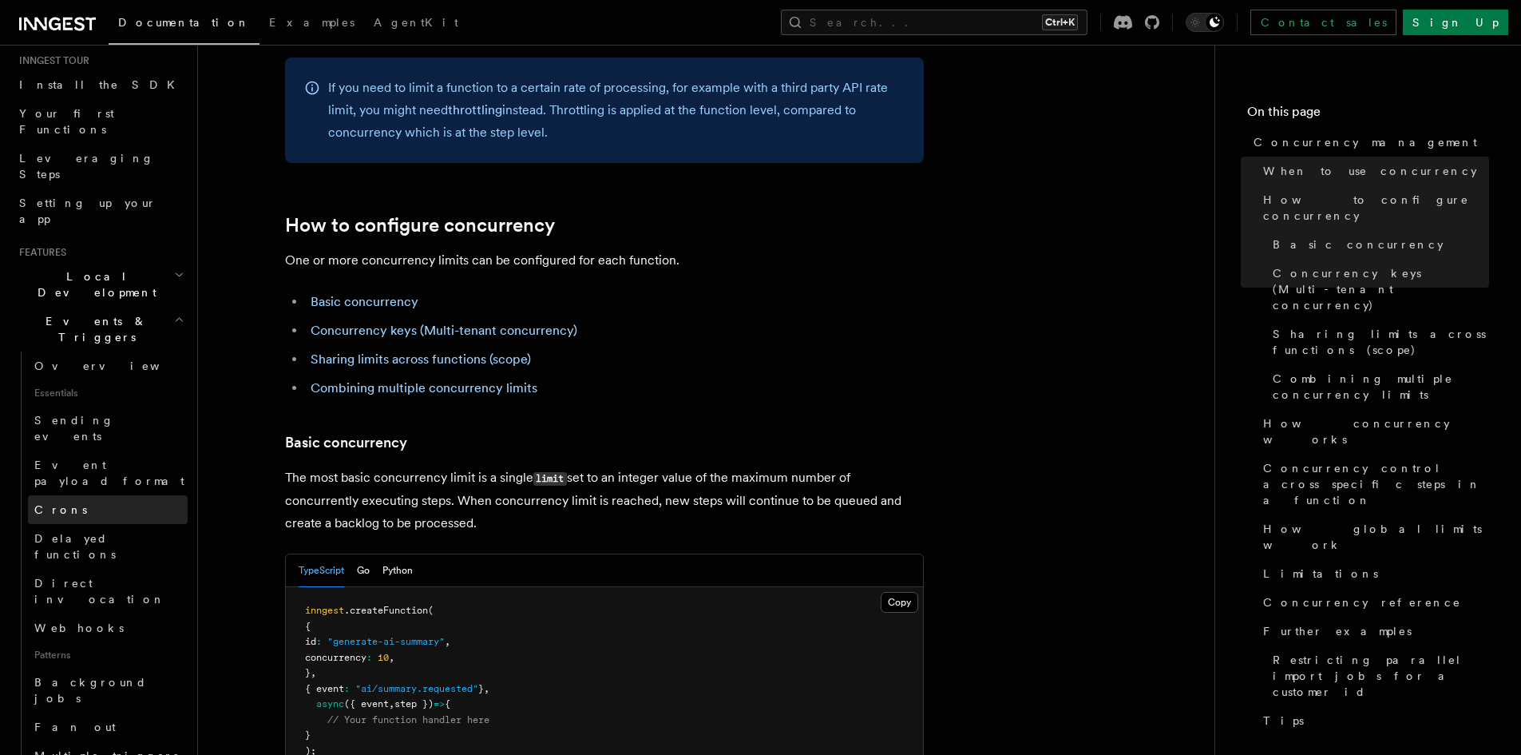
click at [85, 495] on link "Crons" at bounding box center [108, 509] width 160 height 29
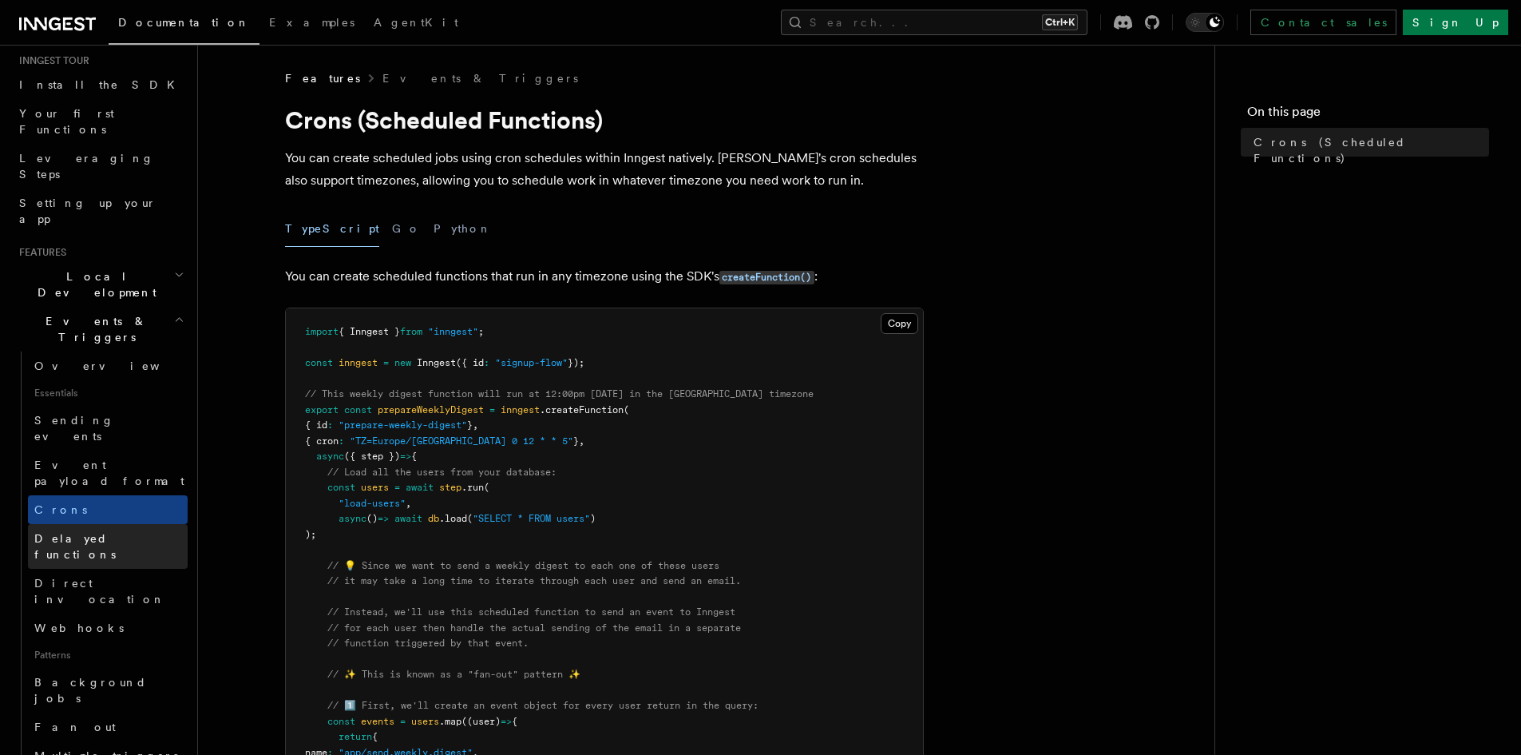
click at [96, 532] on span "Delayed functions" at bounding box center [74, 546] width 81 height 29
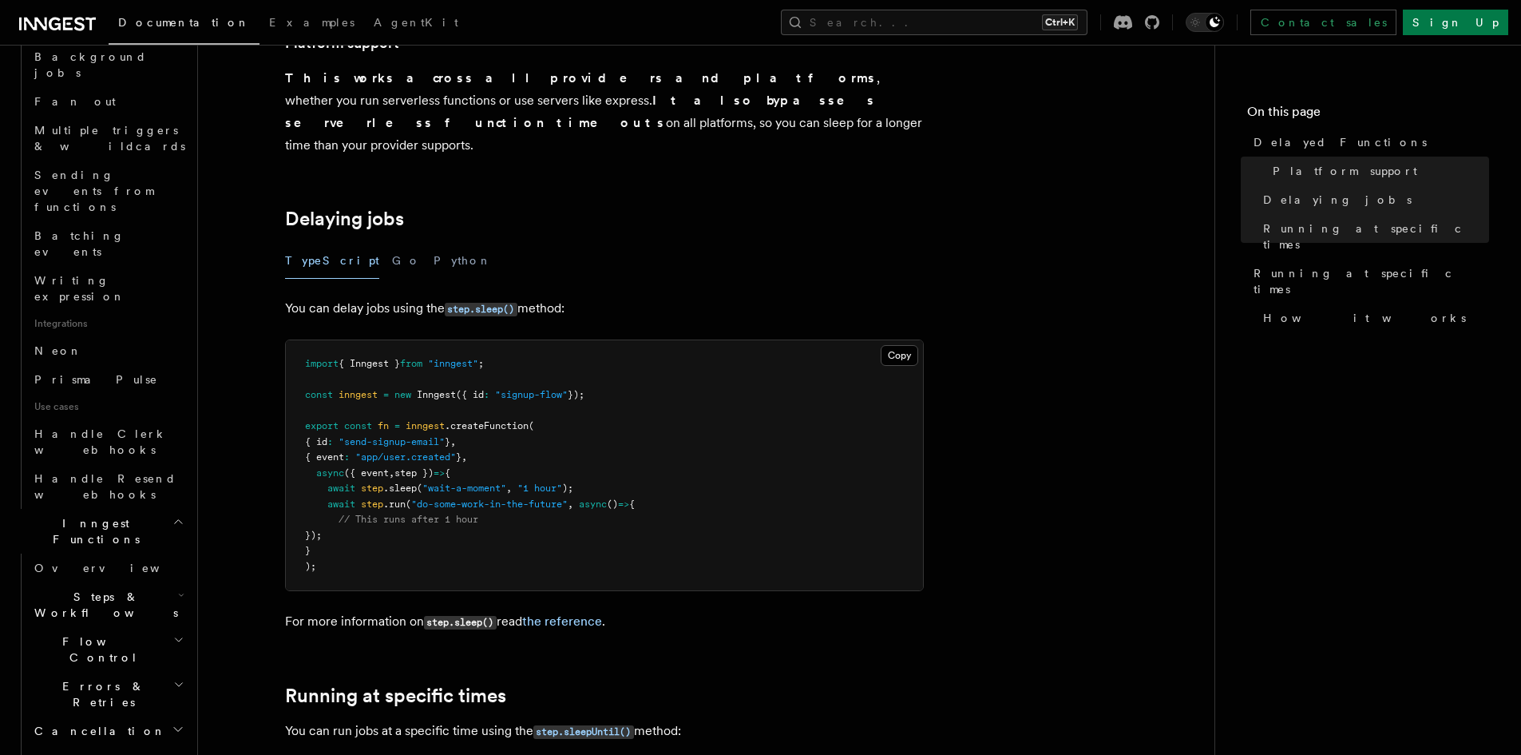
scroll to position [799, 0]
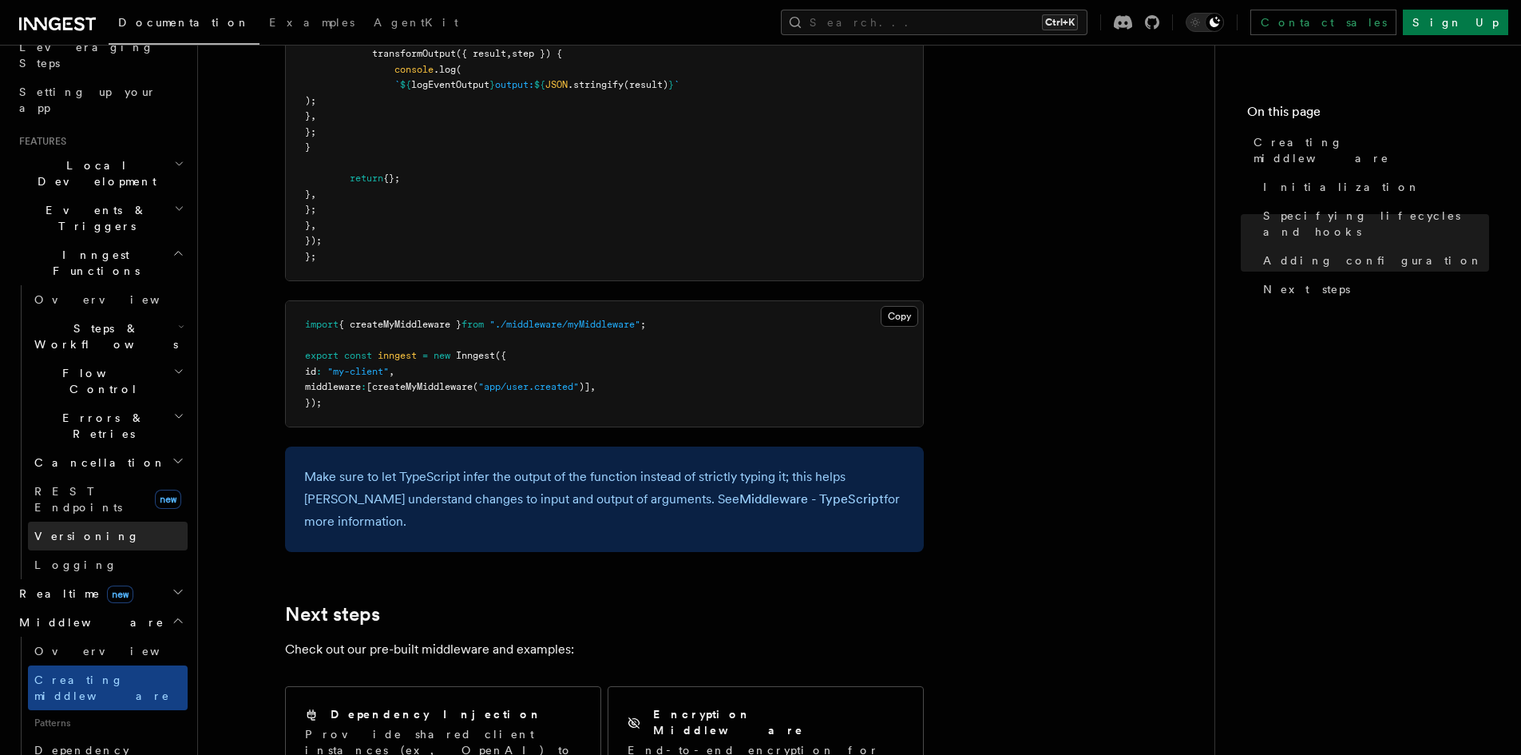
scroll to position [191, 0]
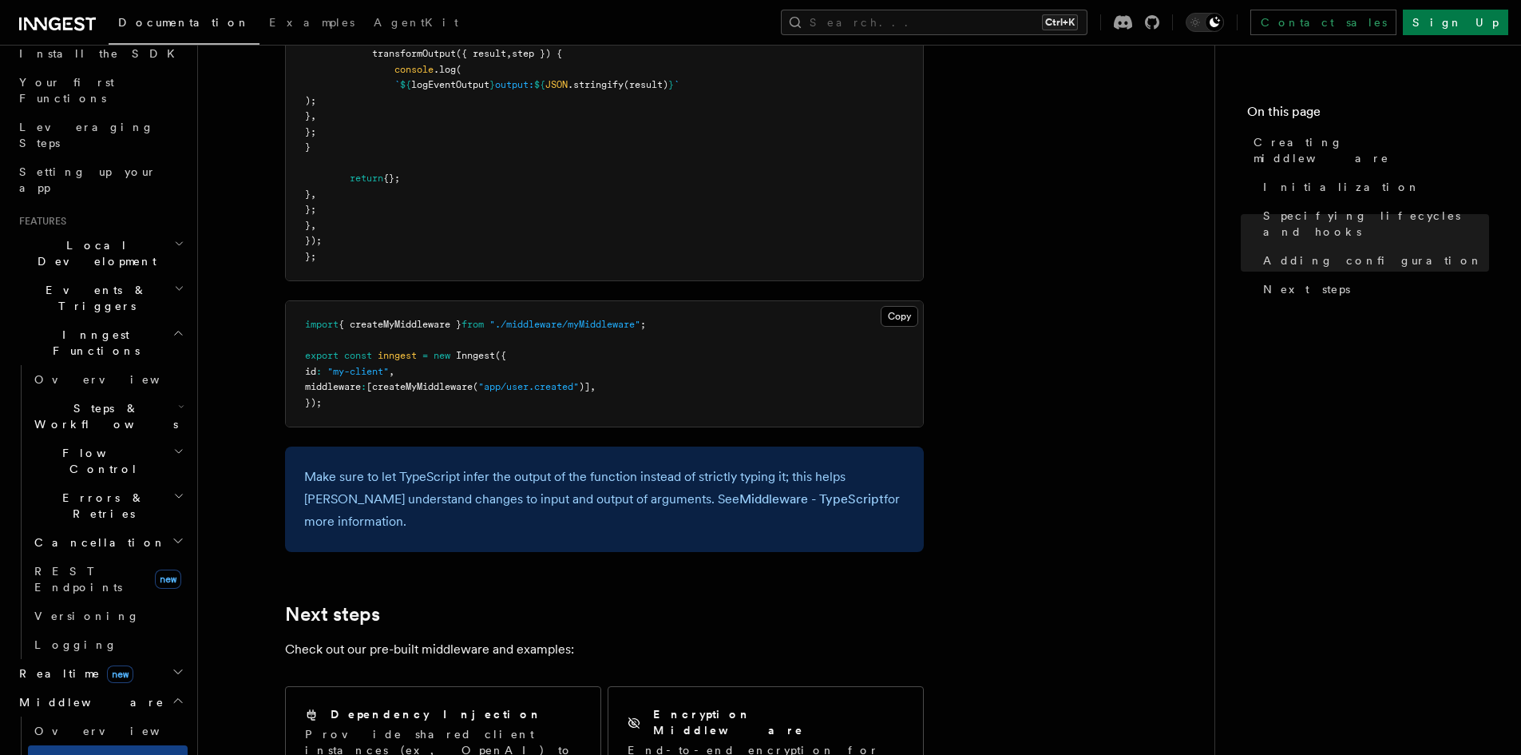
click at [173, 490] on icon "button" at bounding box center [178, 496] width 11 height 13
click at [173, 445] on icon "button" at bounding box center [178, 451] width 11 height 13
click at [178, 400] on icon "button" at bounding box center [181, 406] width 6 height 13
click at [174, 282] on icon "button" at bounding box center [179, 288] width 10 height 13
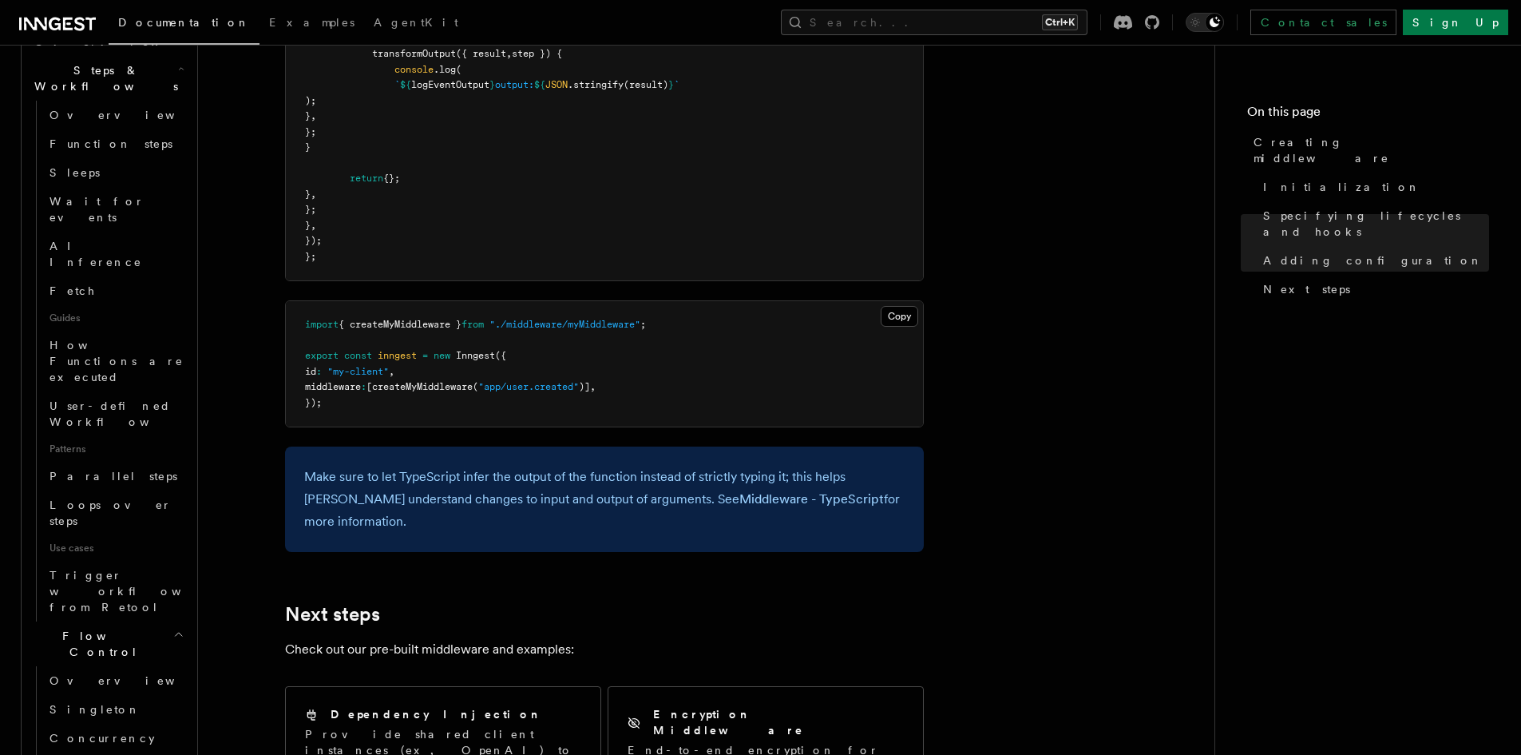
scroll to position [1469, 0]
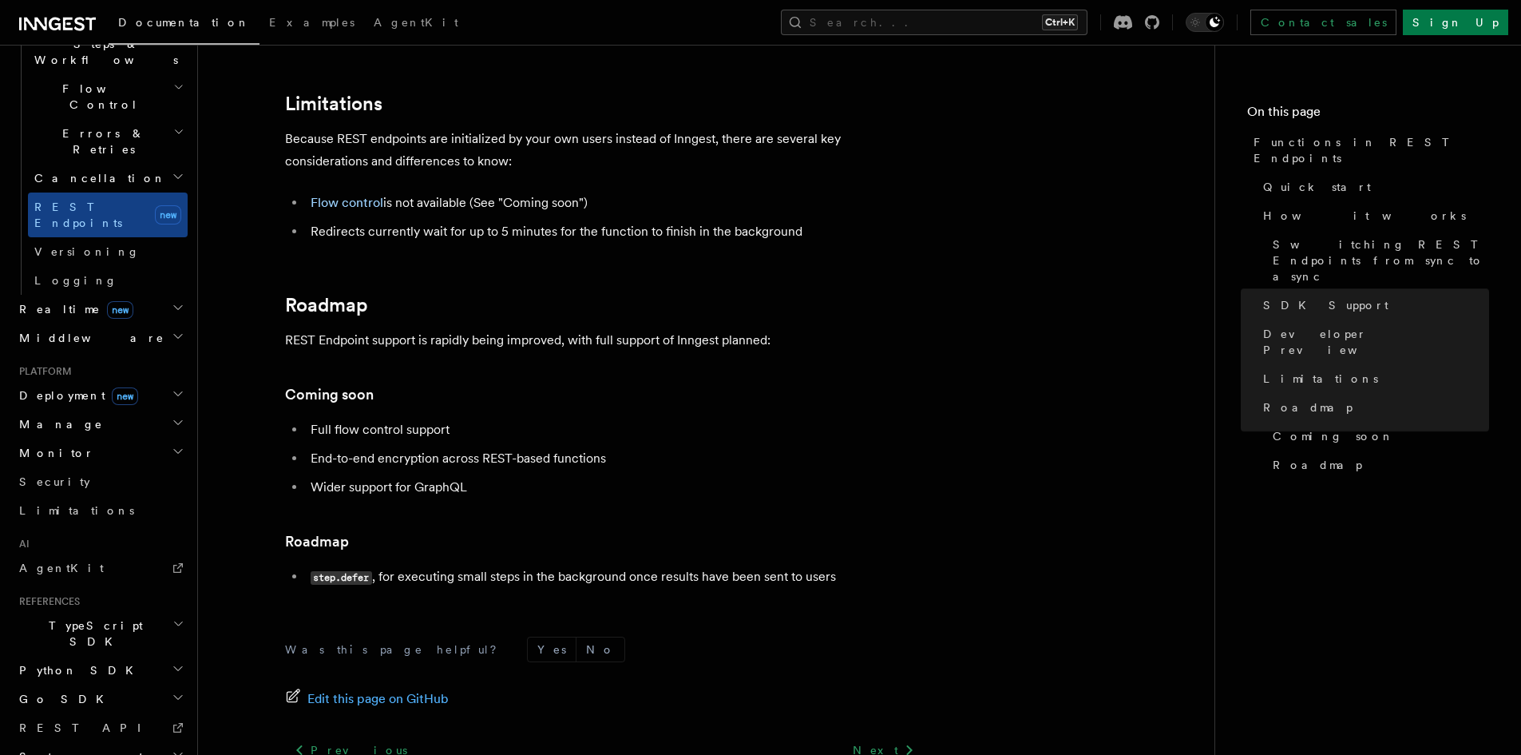
scroll to position [2929, 0]
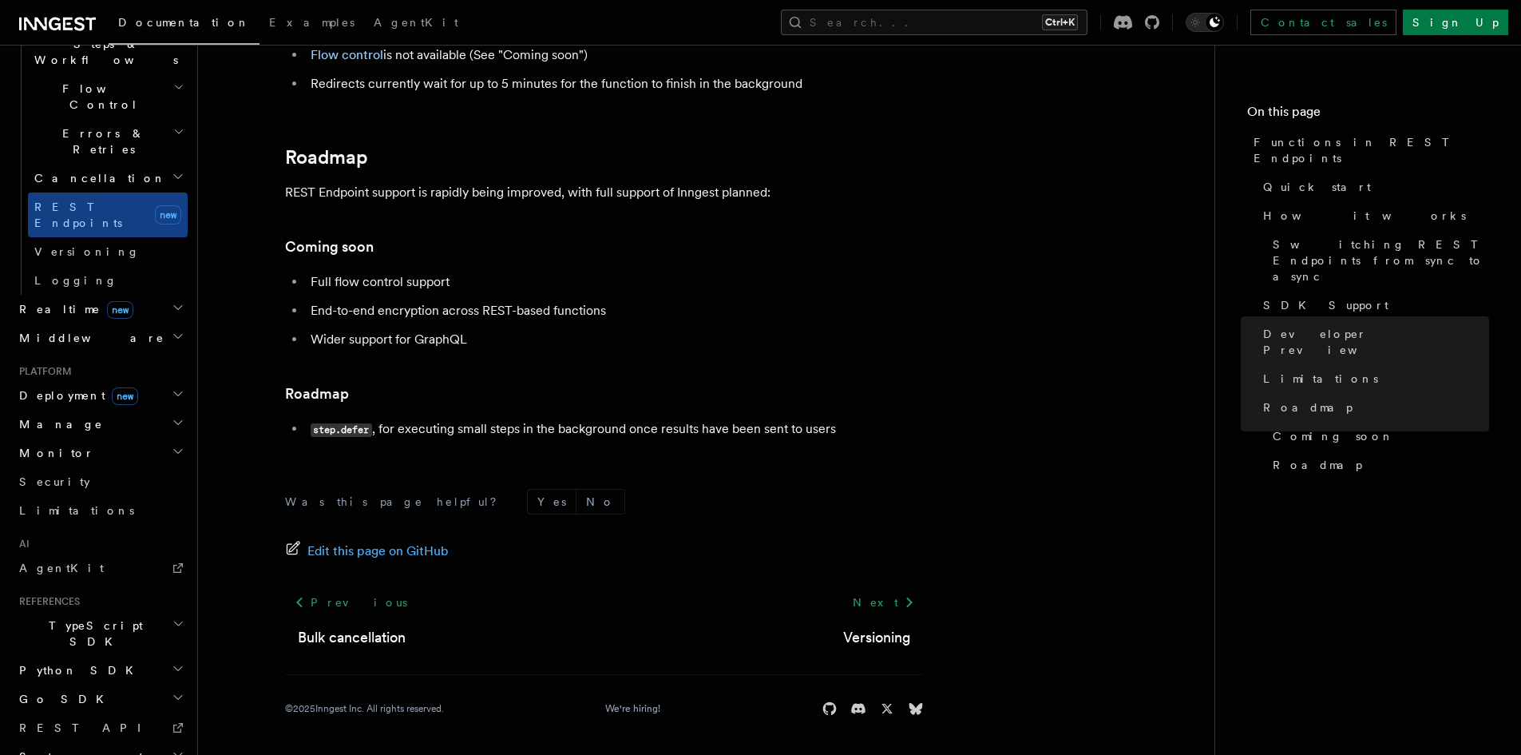
click at [102, 611] on h2 "TypeScript SDK" at bounding box center [100, 633] width 175 height 45
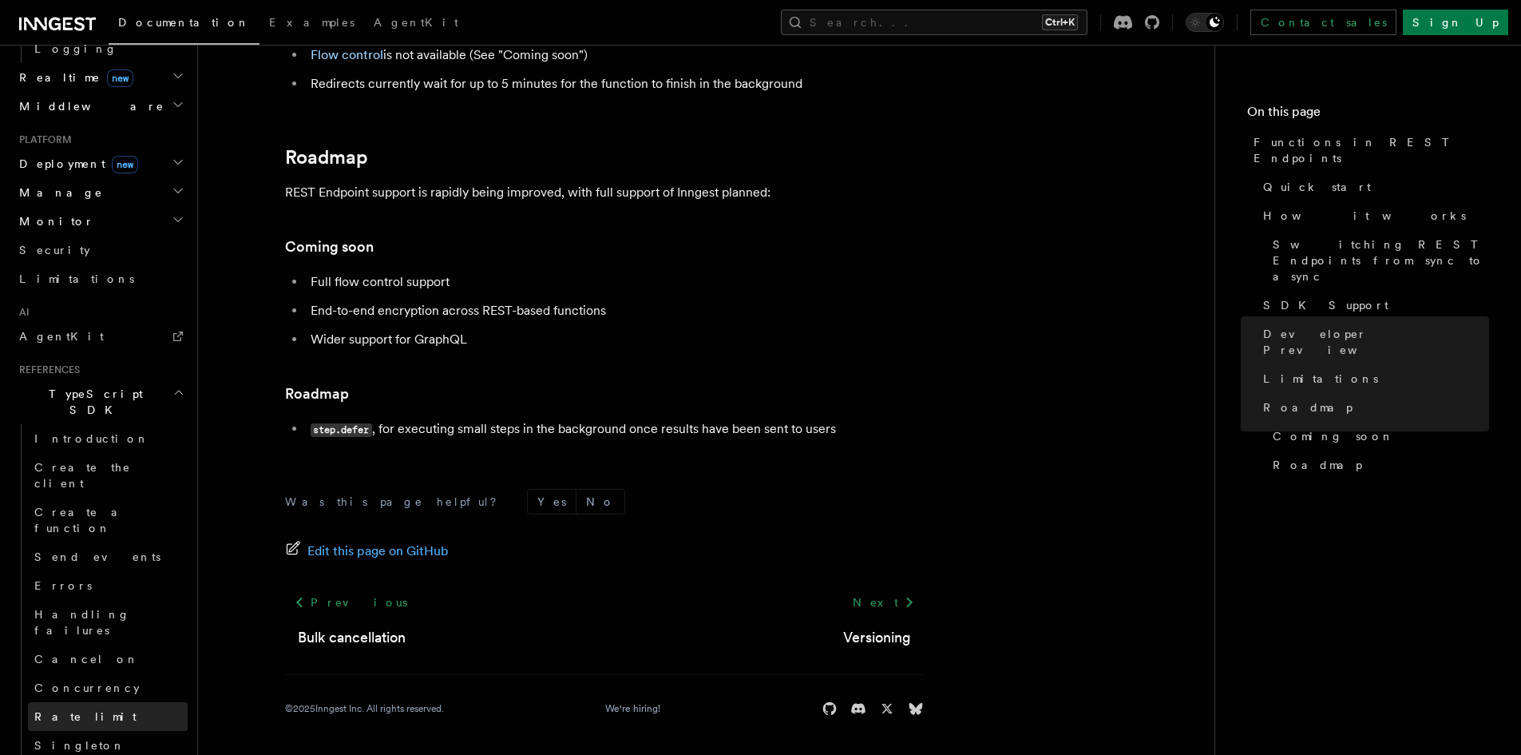
scroll to position [874, 0]
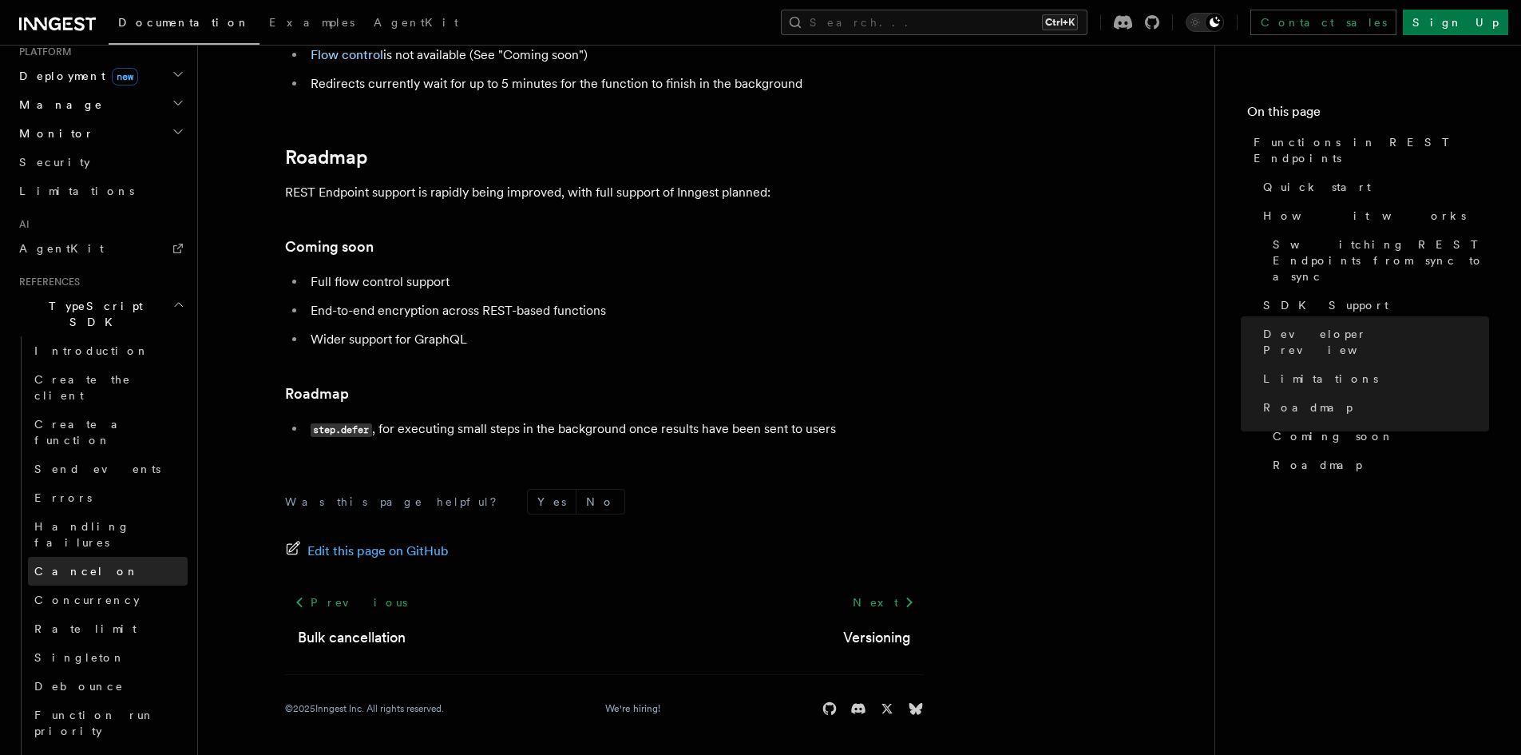
click at [79, 565] on span "Cancel on" at bounding box center [86, 571] width 105 height 13
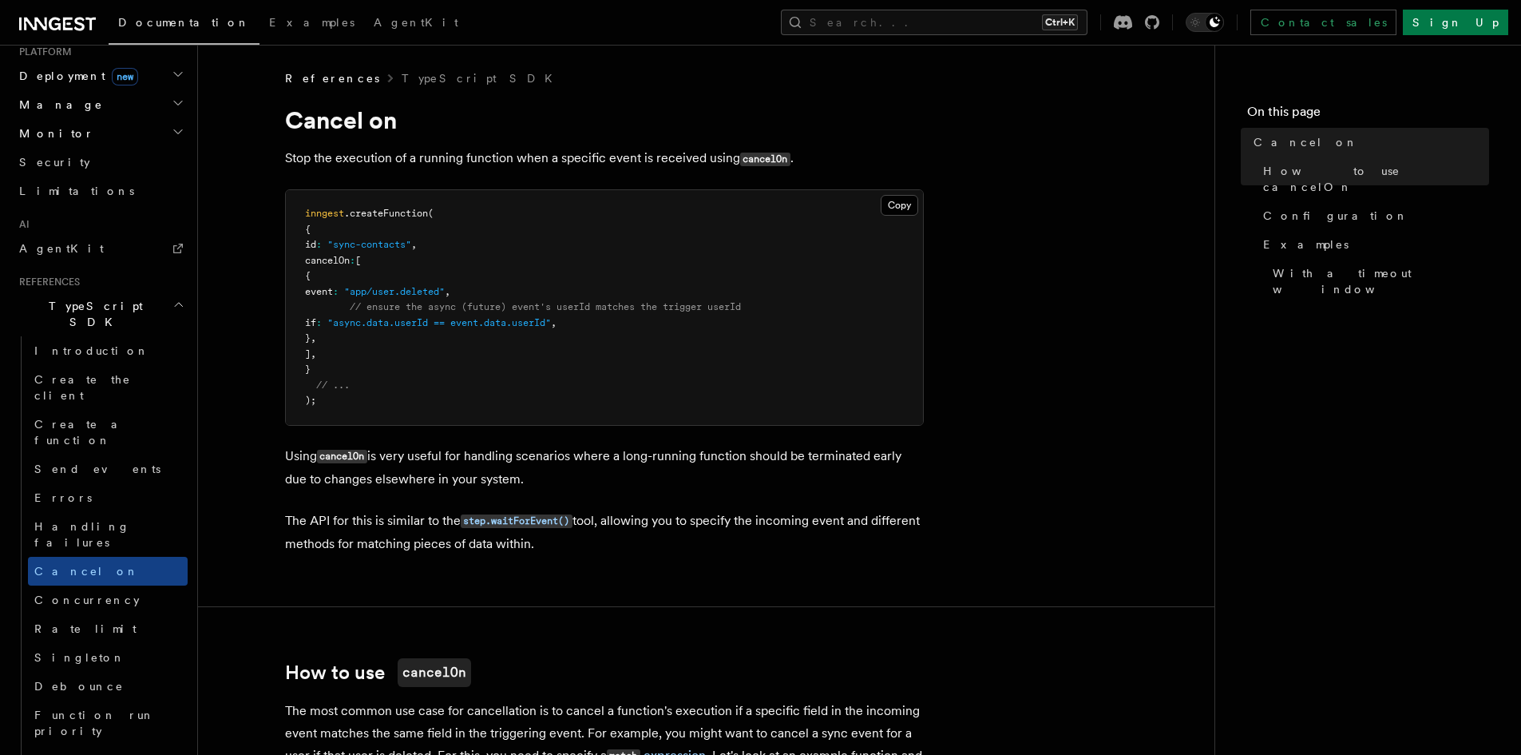
click at [751, 160] on code "cancelOn" at bounding box center [765, 160] width 50 height 14
click at [751, 159] on code "cancelOn" at bounding box center [765, 160] width 50 height 14
copy code "cancelOn"
